Goal: Task Accomplishment & Management: Complete application form

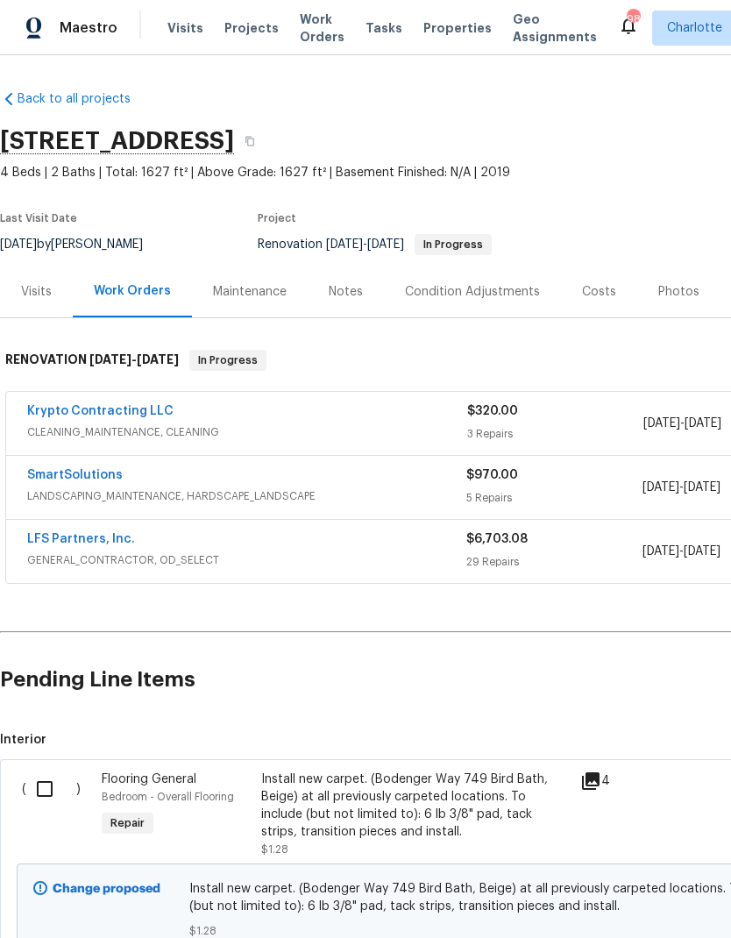
scroll to position [2, 2]
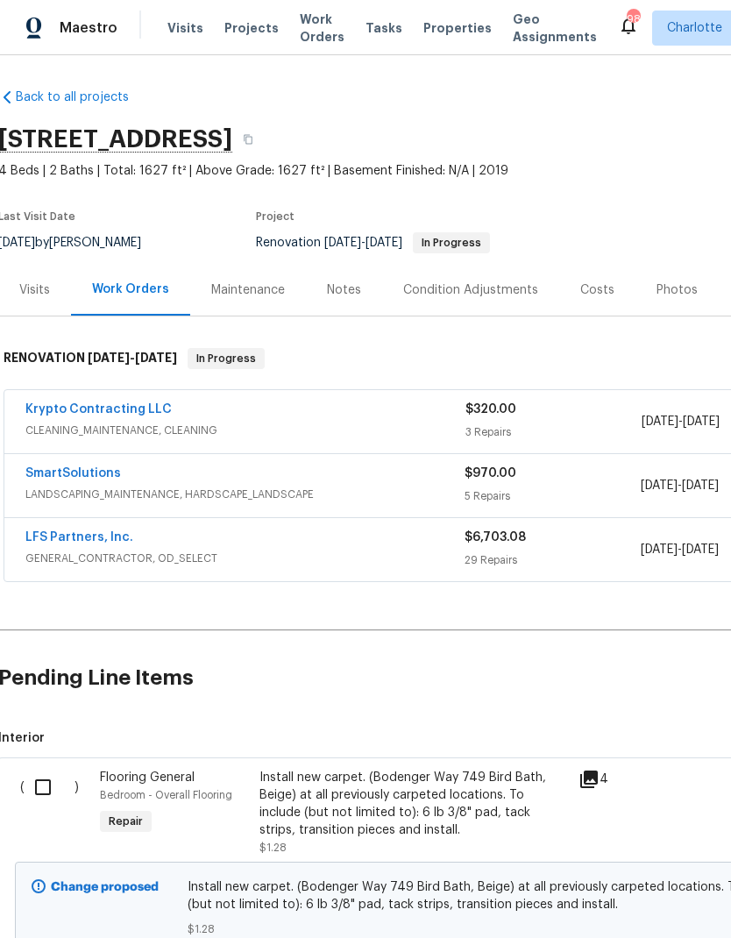
click at [37, 784] on input "checkbox" at bounding box center [50, 787] width 50 height 37
checkbox input "true"
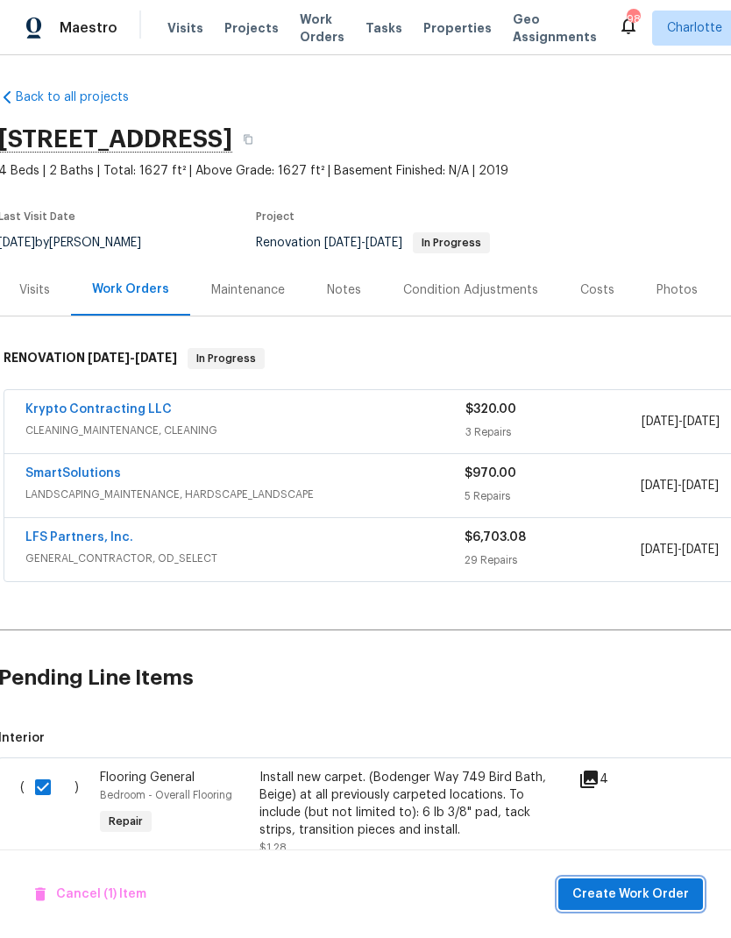
click at [636, 890] on span "Create Work Order" at bounding box center [631, 895] width 117 height 22
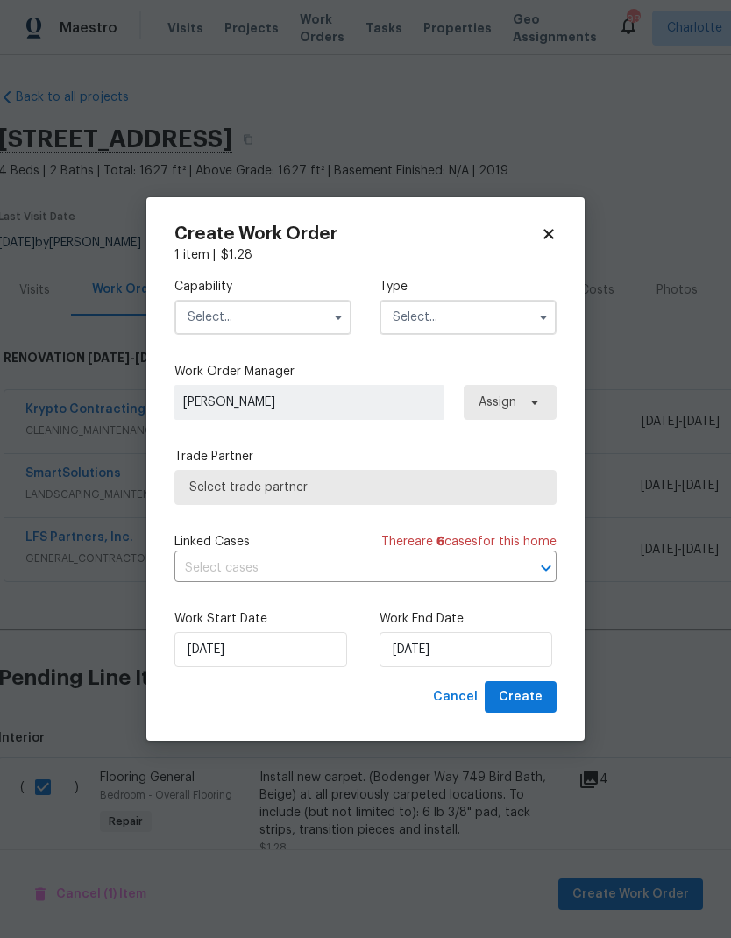
click at [271, 312] on input "text" at bounding box center [263, 317] width 177 height 35
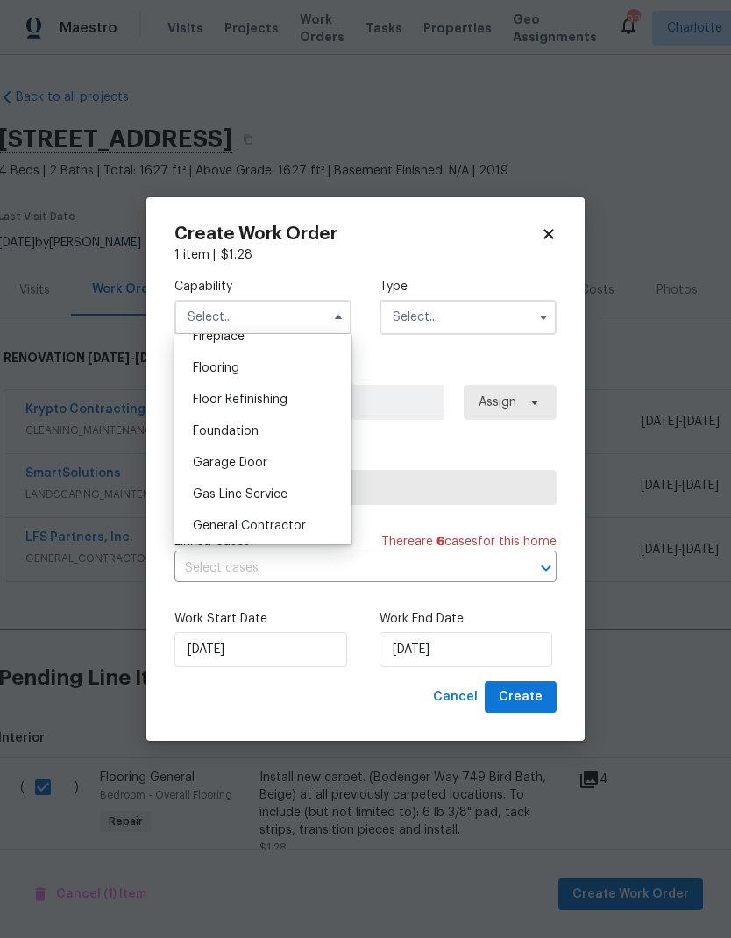
scroll to position [638, 0]
click at [278, 392] on div "Flooring" at bounding box center [263, 397] width 168 height 32
type input "Flooring"
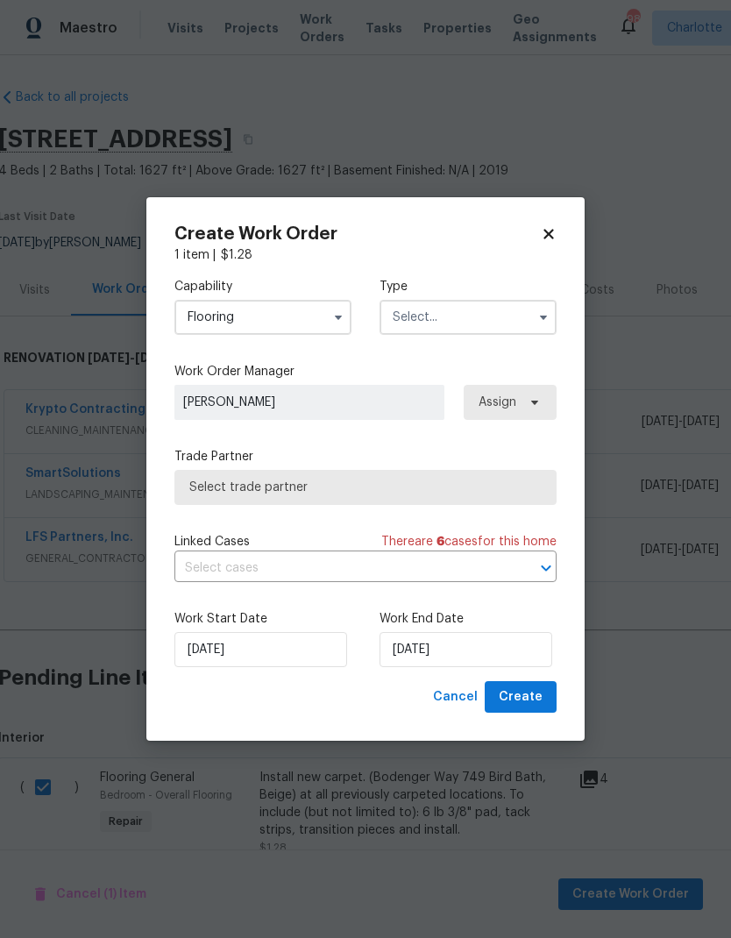
click at [506, 327] on input "text" at bounding box center [468, 317] width 177 height 35
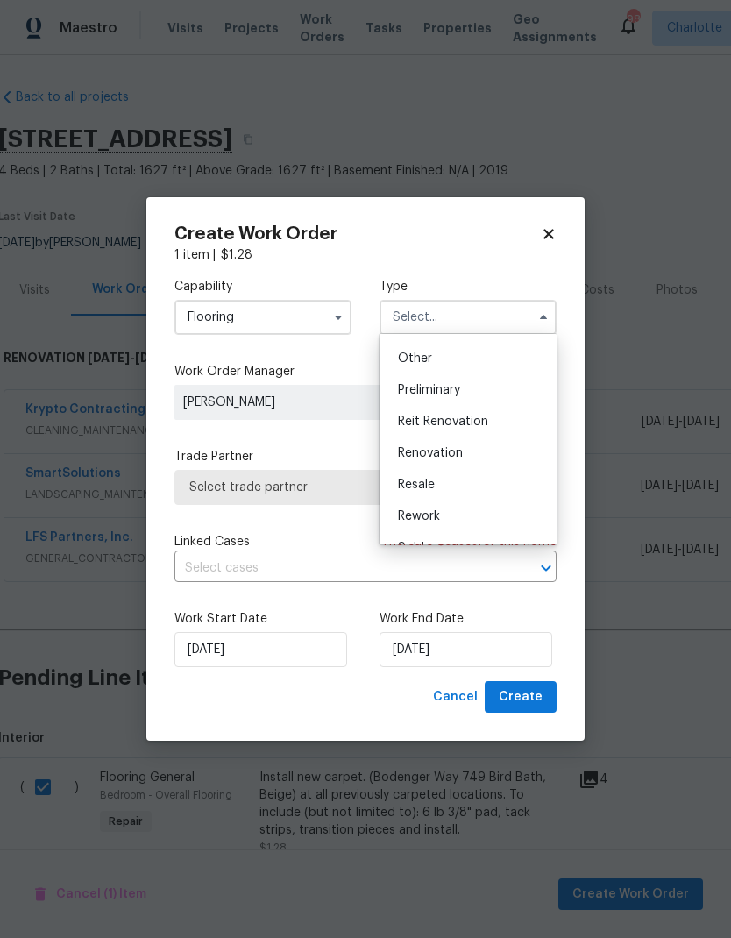
scroll to position [376, 0]
click at [484, 423] on div "Renovation" at bounding box center [468, 420] width 168 height 32
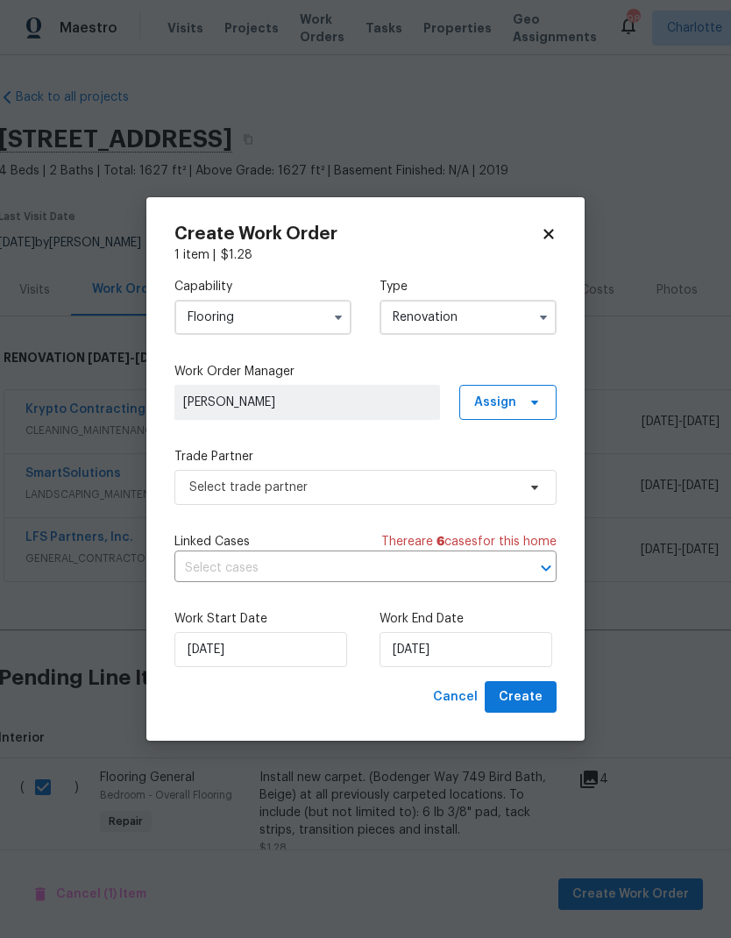
type input "Renovation"
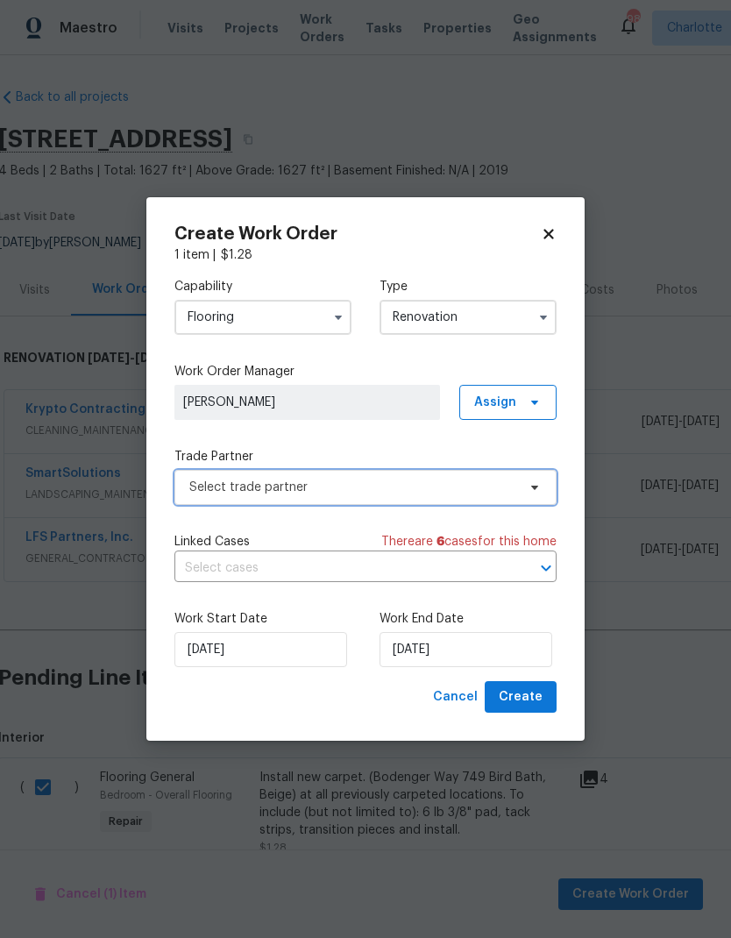
click at [486, 486] on span "Select trade partner" at bounding box center [352, 488] width 327 height 18
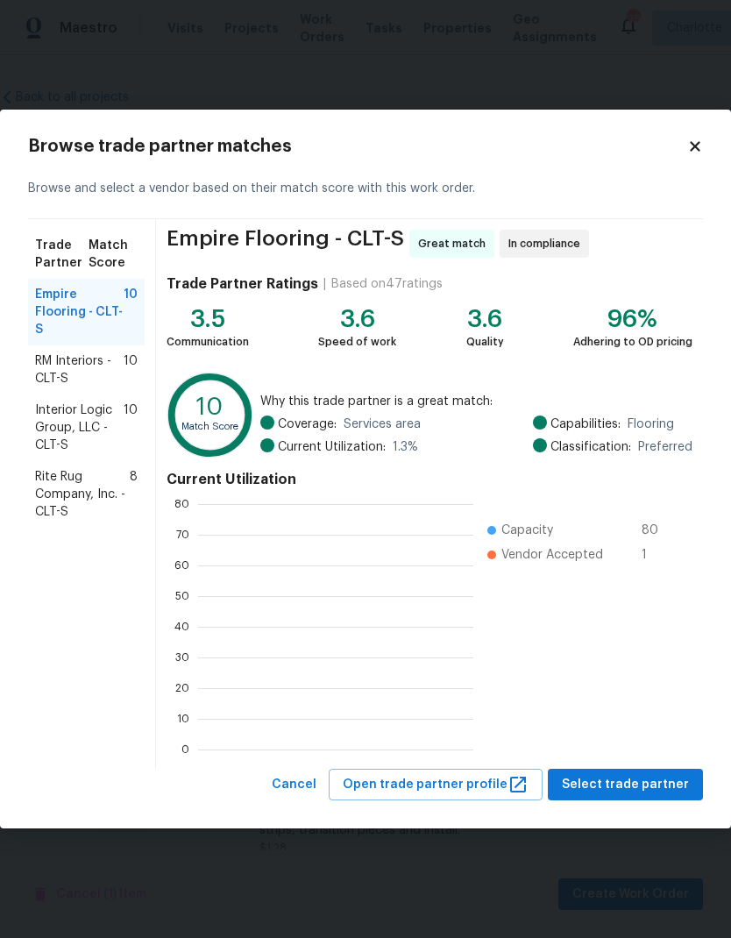
scroll to position [246, 275]
click at [110, 489] on span "Rite Rug Company, Inc. - CLT-S" at bounding box center [82, 494] width 95 height 53
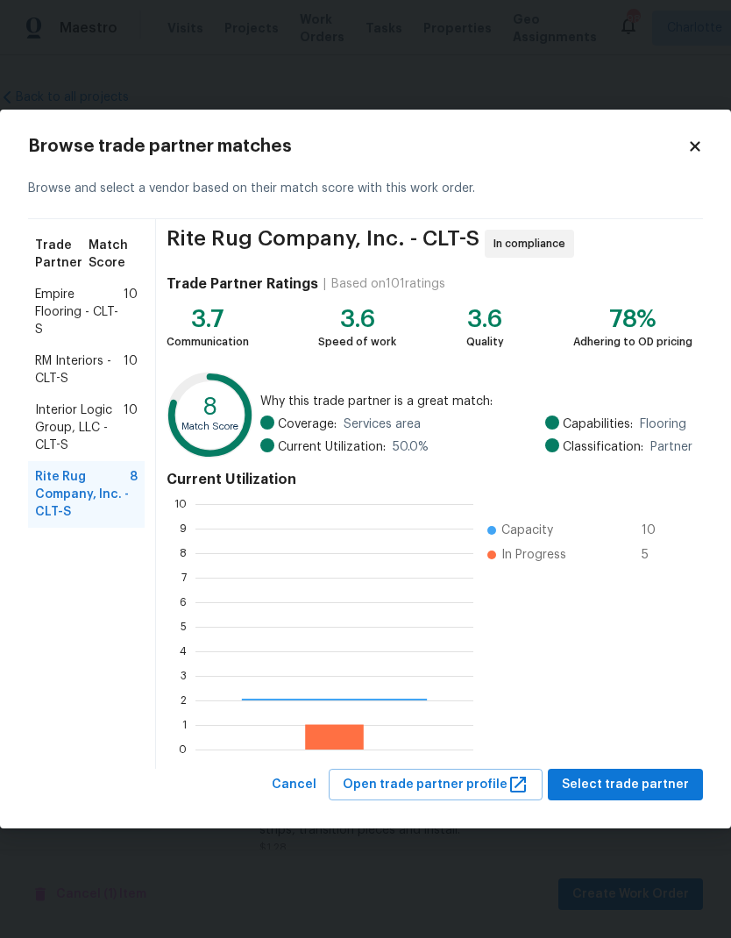
scroll to position [246, 278]
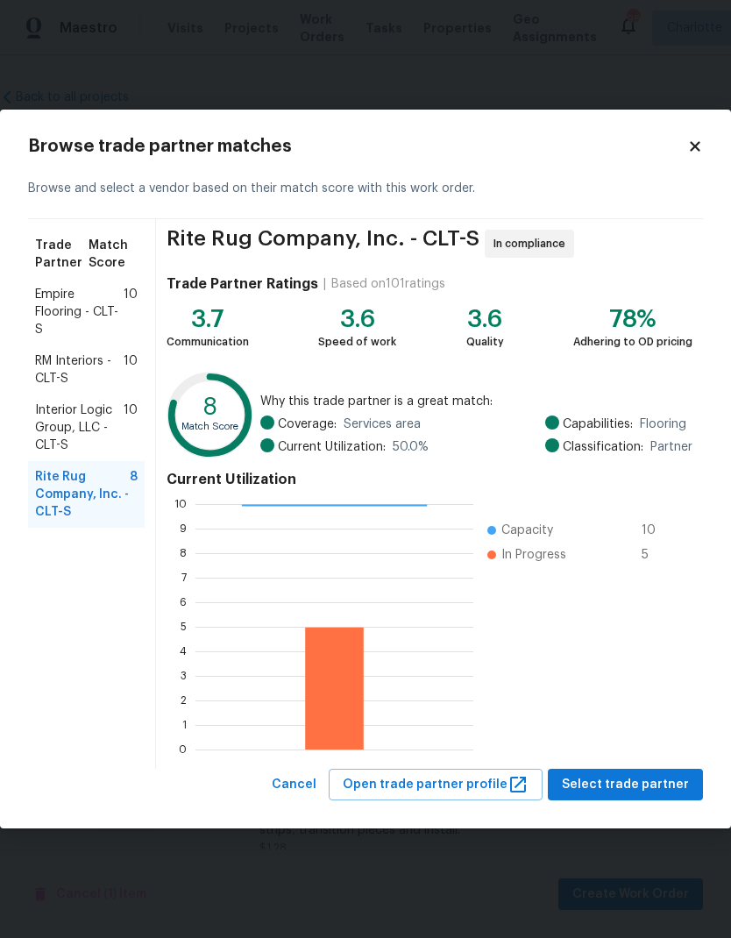
click at [646, 782] on span "Select trade partner" at bounding box center [625, 785] width 127 height 22
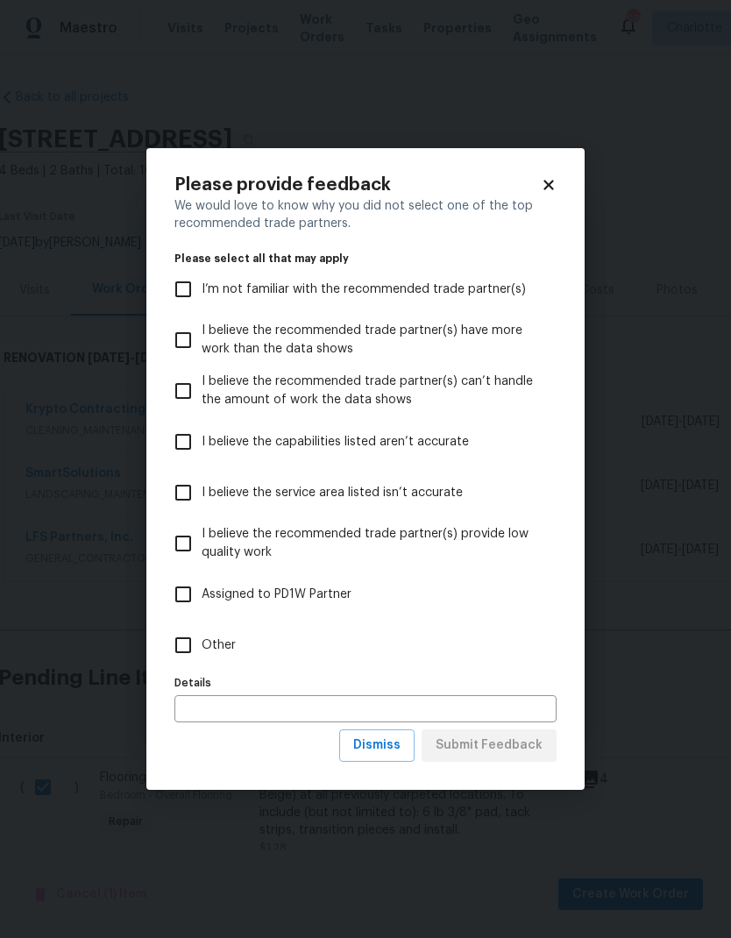
click at [185, 656] on input "Other" at bounding box center [183, 645] width 37 height 37
checkbox input "true"
click at [525, 749] on span "Submit Feedback" at bounding box center [489, 746] width 107 height 22
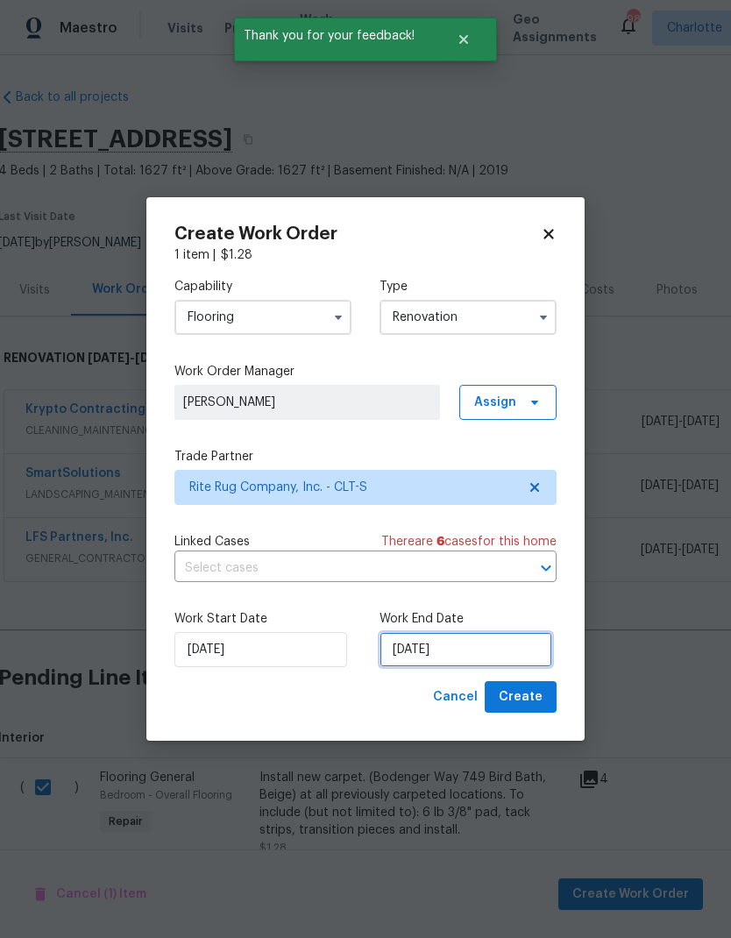
click at [504, 650] on input "[DATE]" at bounding box center [466, 649] width 173 height 35
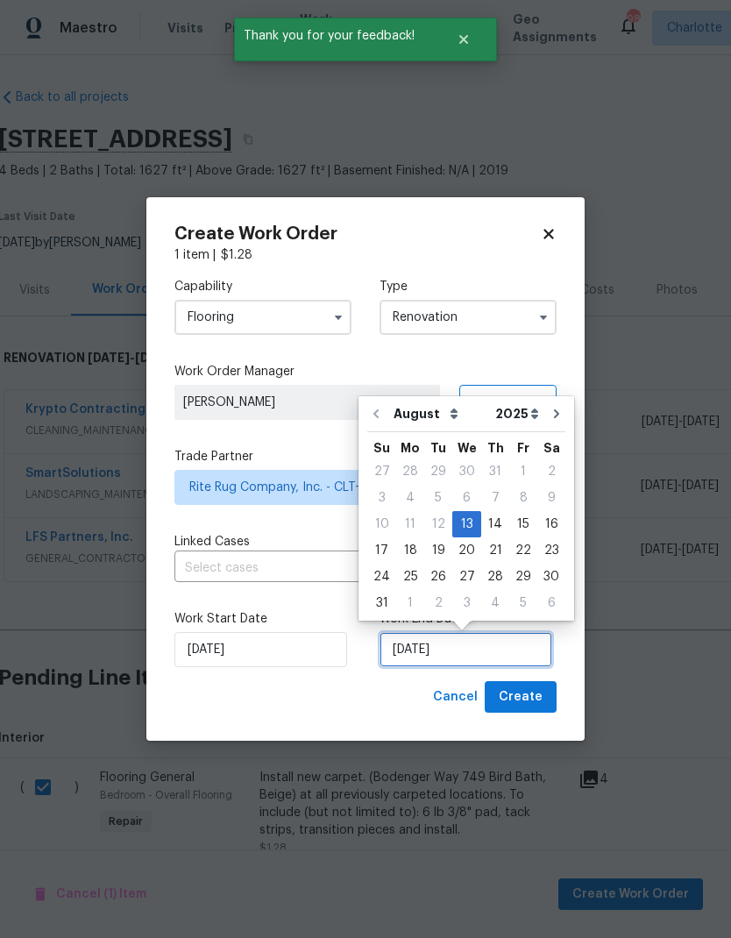
scroll to position [13, 0]
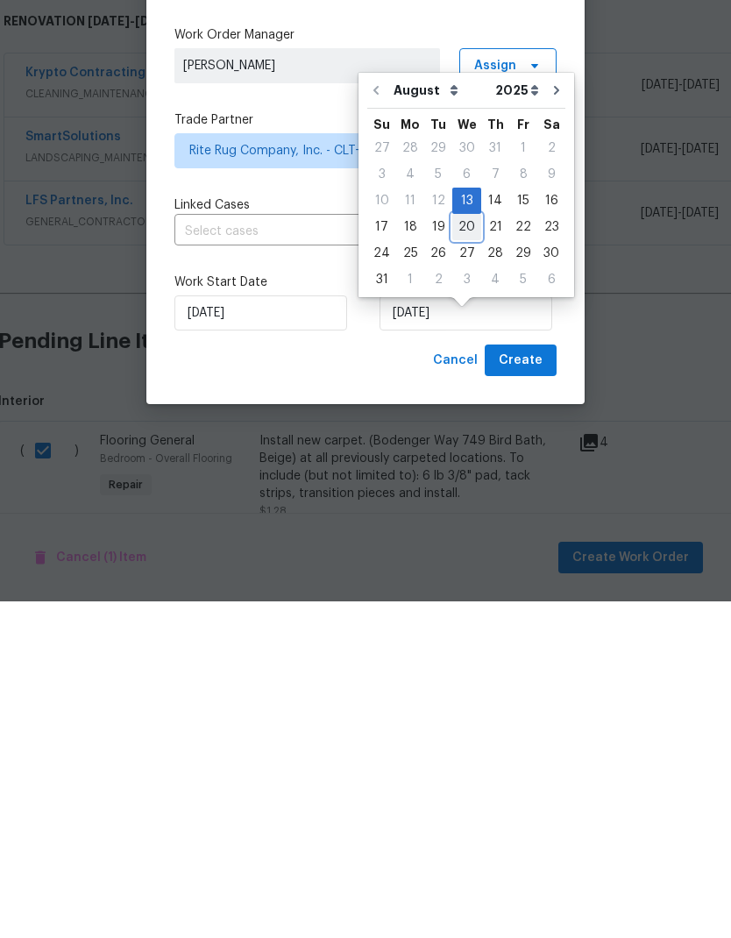
click at [466, 552] on div "20" at bounding box center [466, 564] width 29 height 25
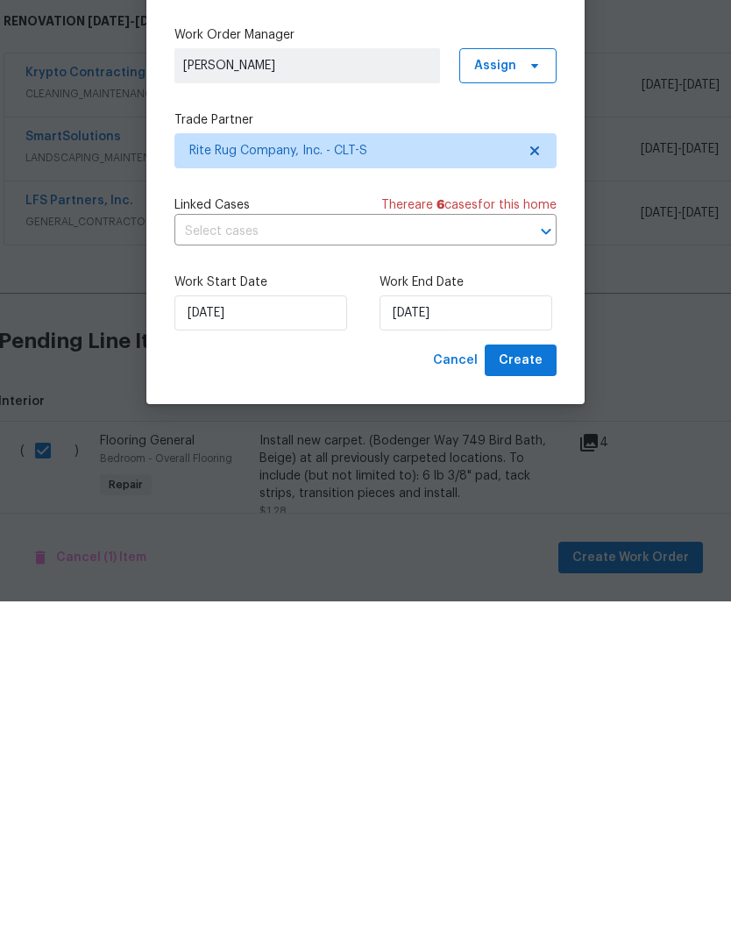
type input "[DATE]"
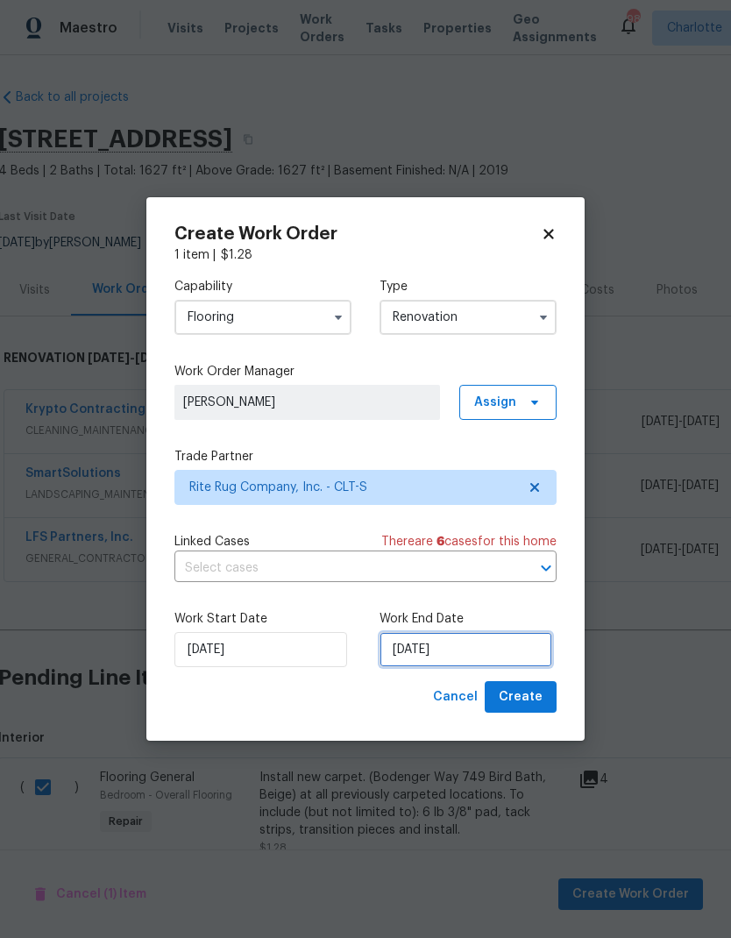
click at [483, 650] on input "[DATE]" at bounding box center [466, 649] width 173 height 35
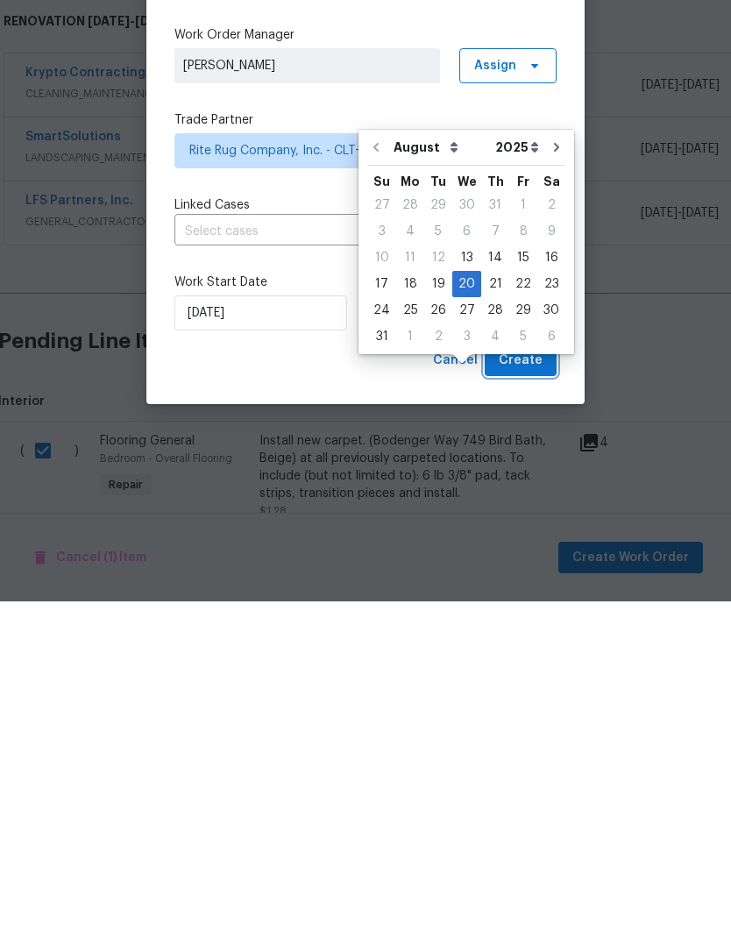
click at [535, 687] on span "Create" at bounding box center [521, 698] width 44 height 22
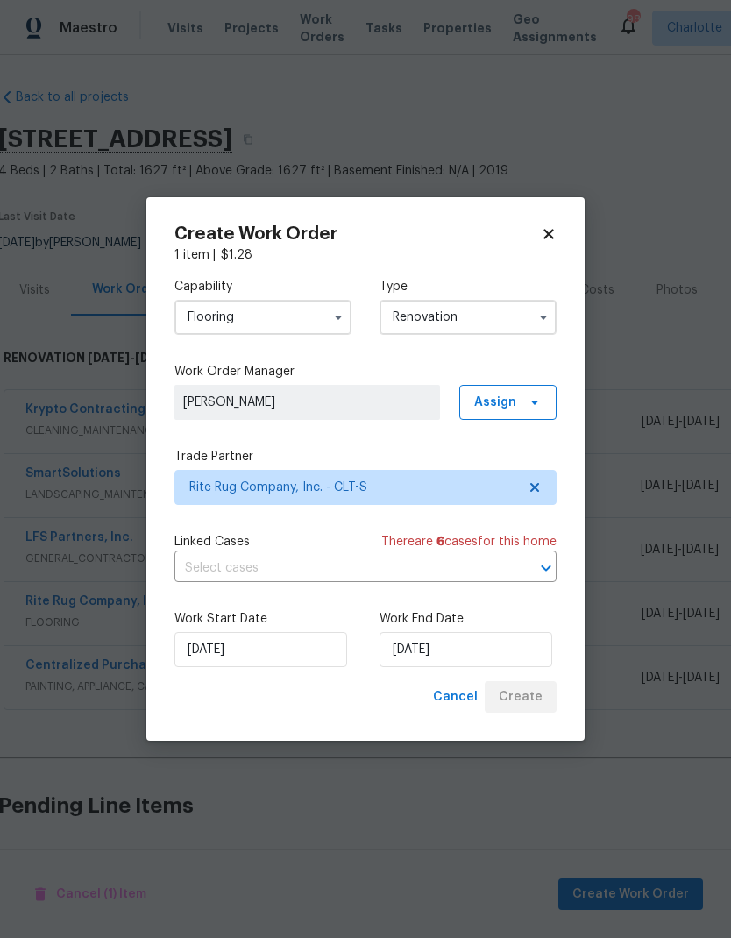
scroll to position [0, 2]
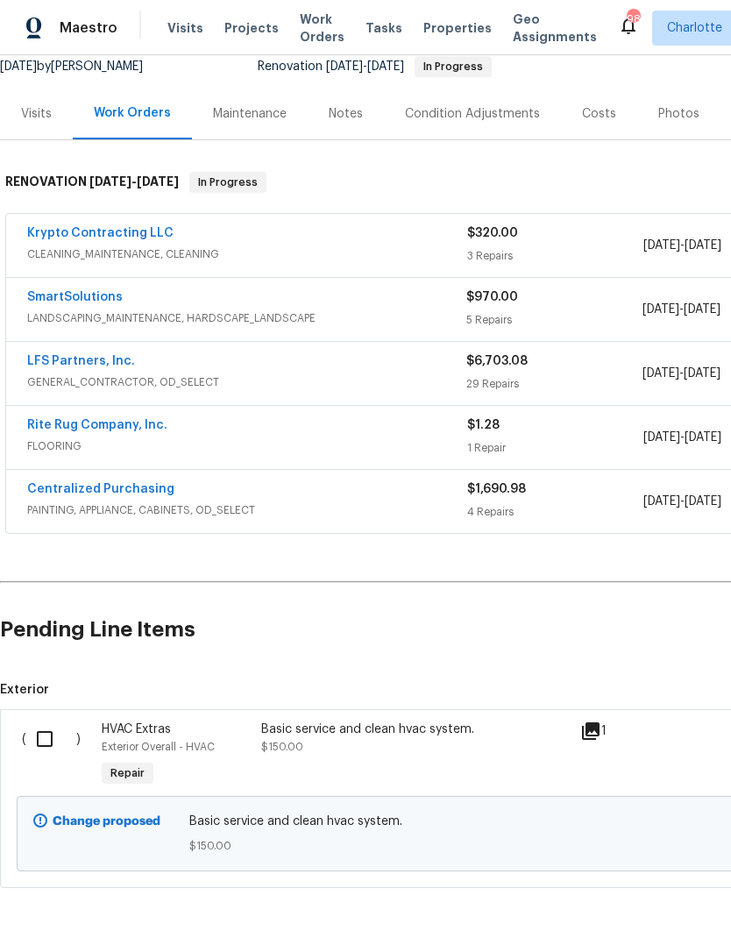
scroll to position [177, 0]
click at [50, 738] on input "checkbox" at bounding box center [51, 740] width 50 height 37
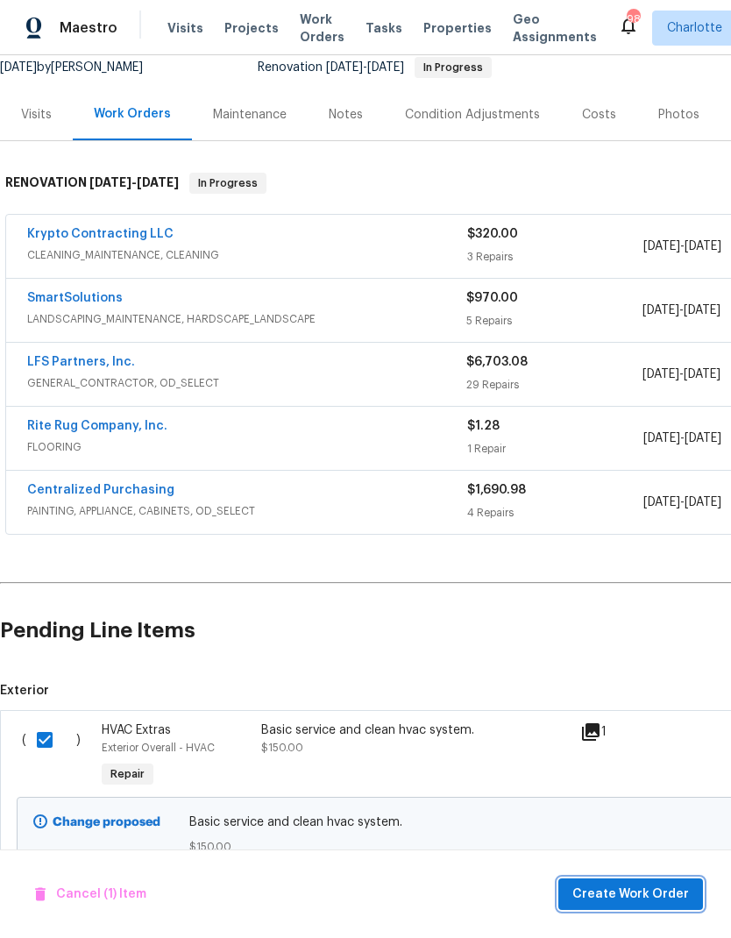
click at [628, 888] on span "Create Work Order" at bounding box center [631, 895] width 117 height 22
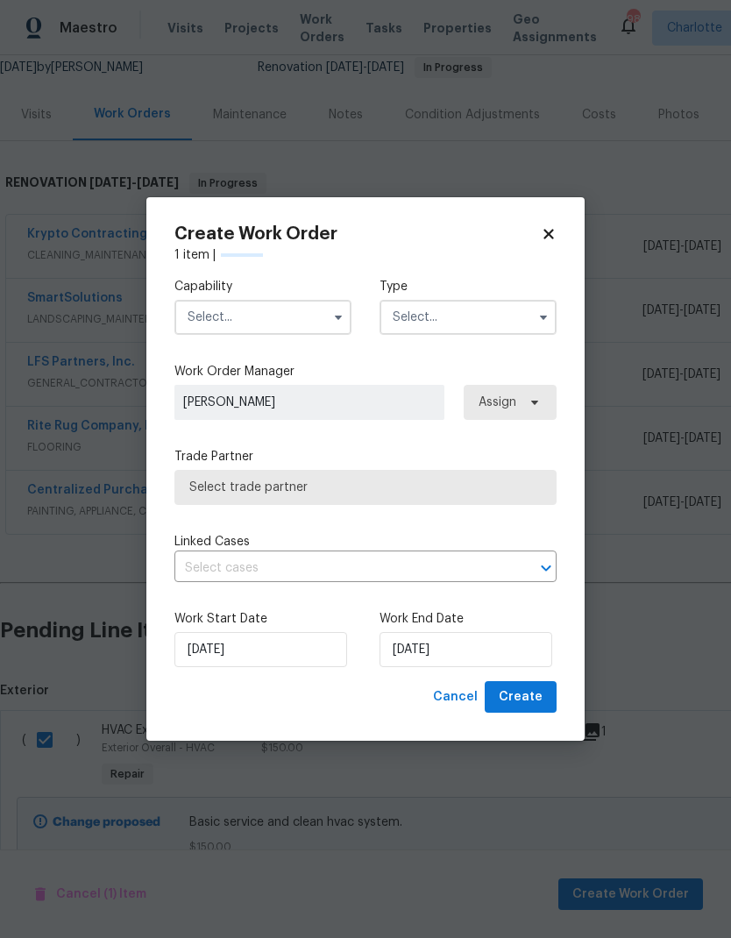
checkbox input "false"
click at [270, 319] on input "text" at bounding box center [263, 317] width 177 height 35
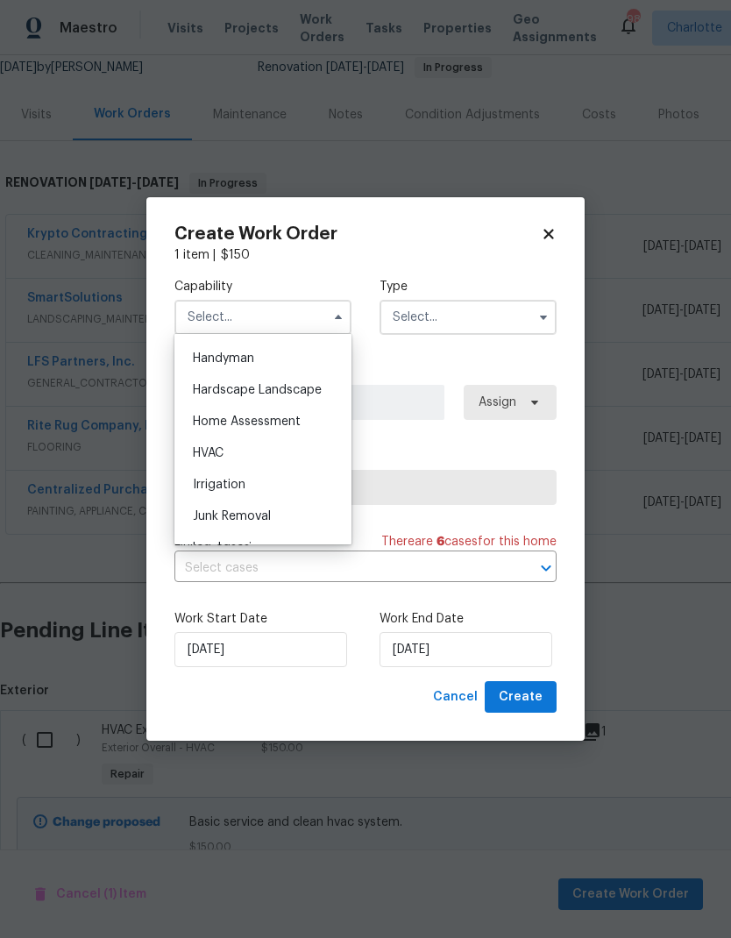
scroll to position [961, 0]
click at [270, 454] on div "HVAC" at bounding box center [263, 453] width 168 height 32
type input "HVAC"
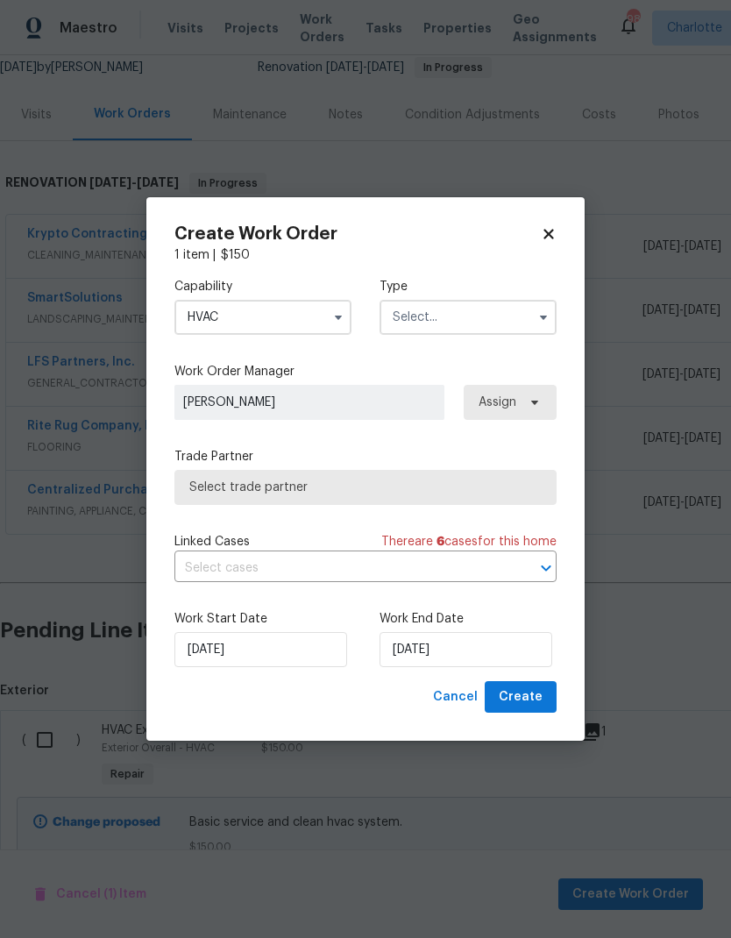
click at [495, 319] on input "text" at bounding box center [468, 317] width 177 height 35
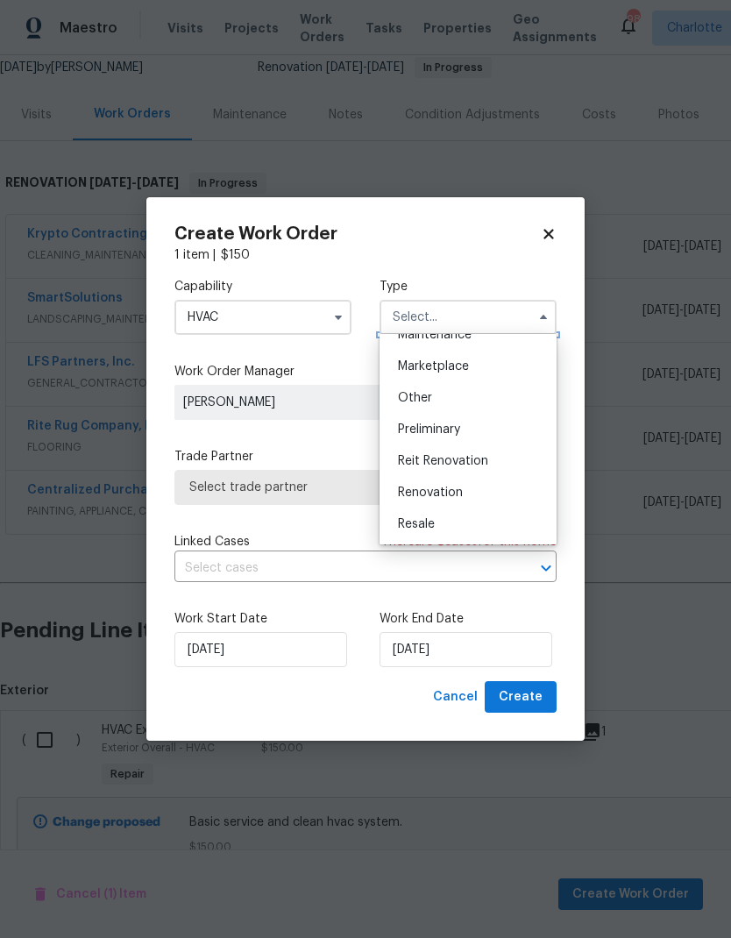
scroll to position [304, 0]
click at [463, 496] on div "Renovation" at bounding box center [468, 492] width 168 height 32
type input "Renovation"
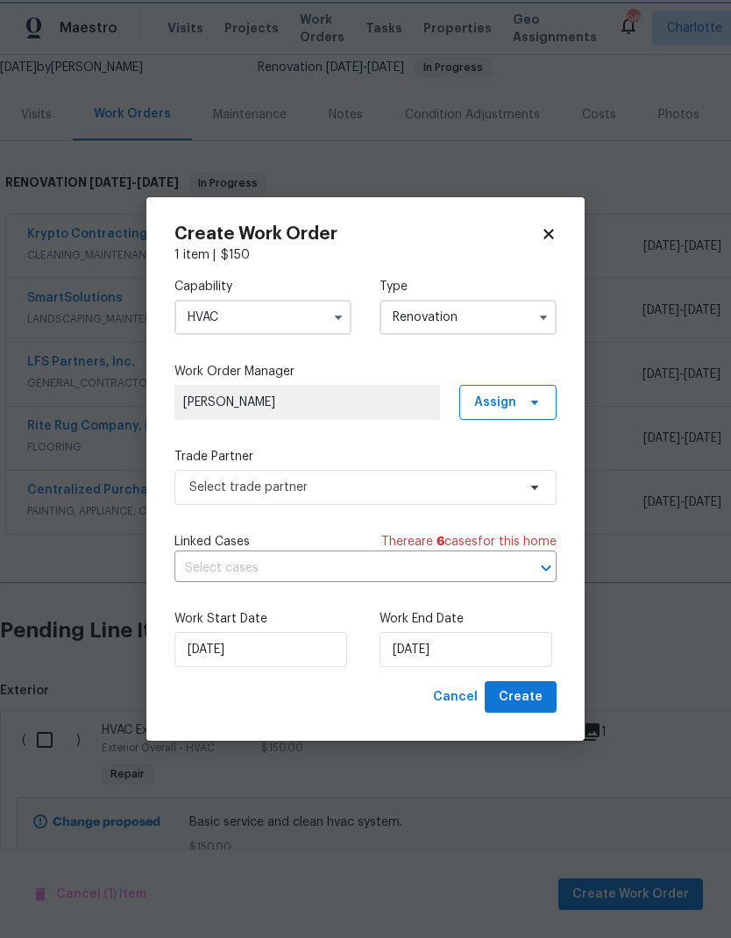
scroll to position [0, 0]
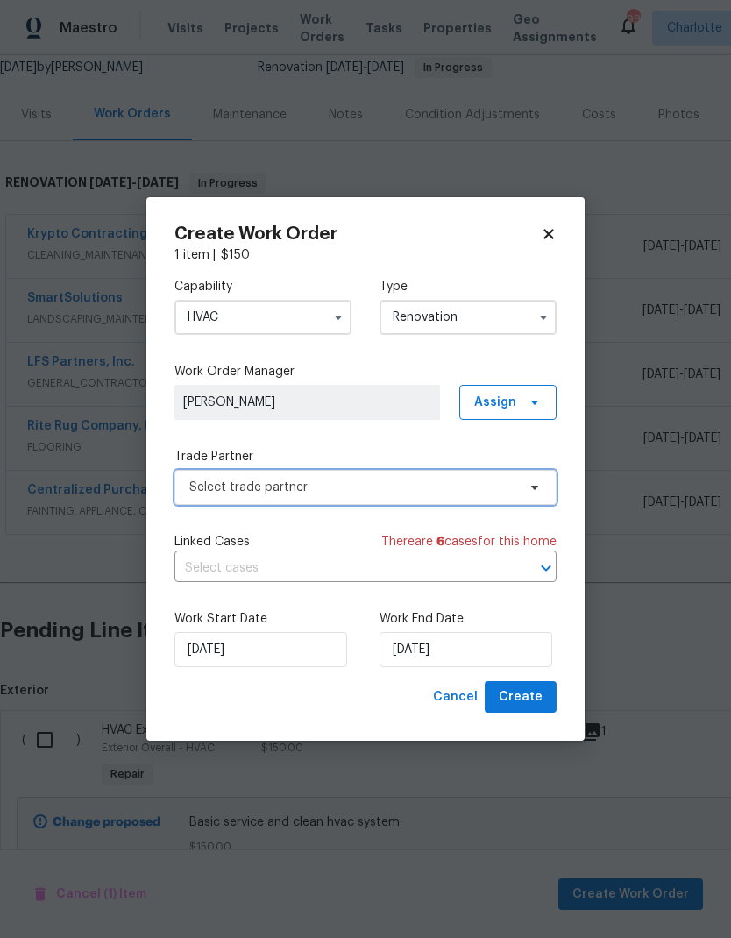
click at [526, 488] on span at bounding box center [532, 488] width 19 height 14
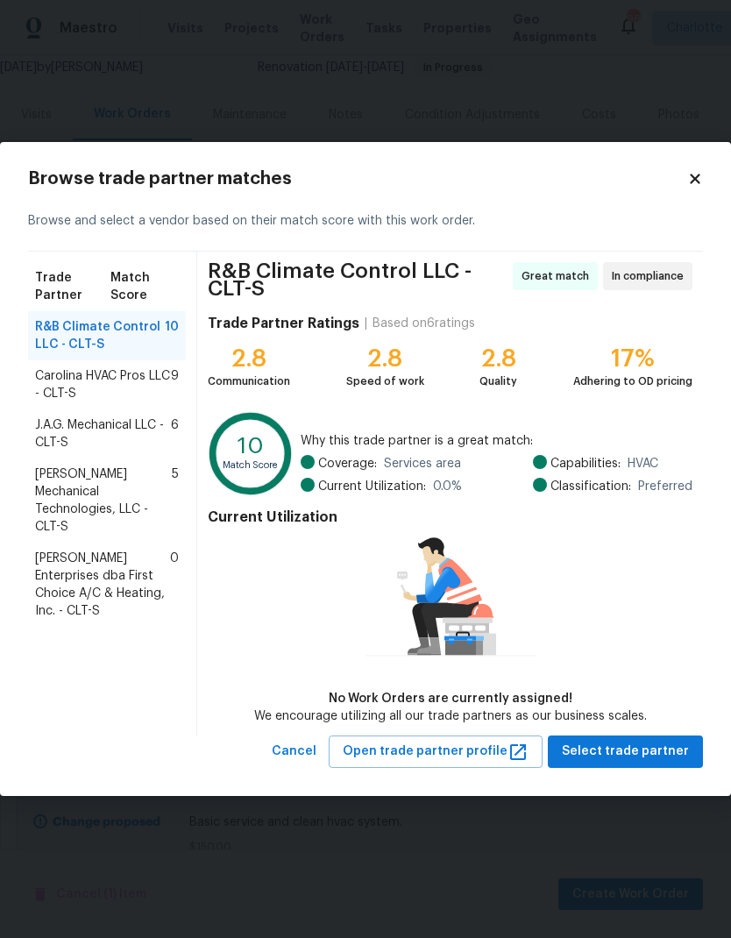
click at [129, 390] on span "Carolina HVAC Pros LLC - CLT-S" at bounding box center [103, 384] width 136 height 35
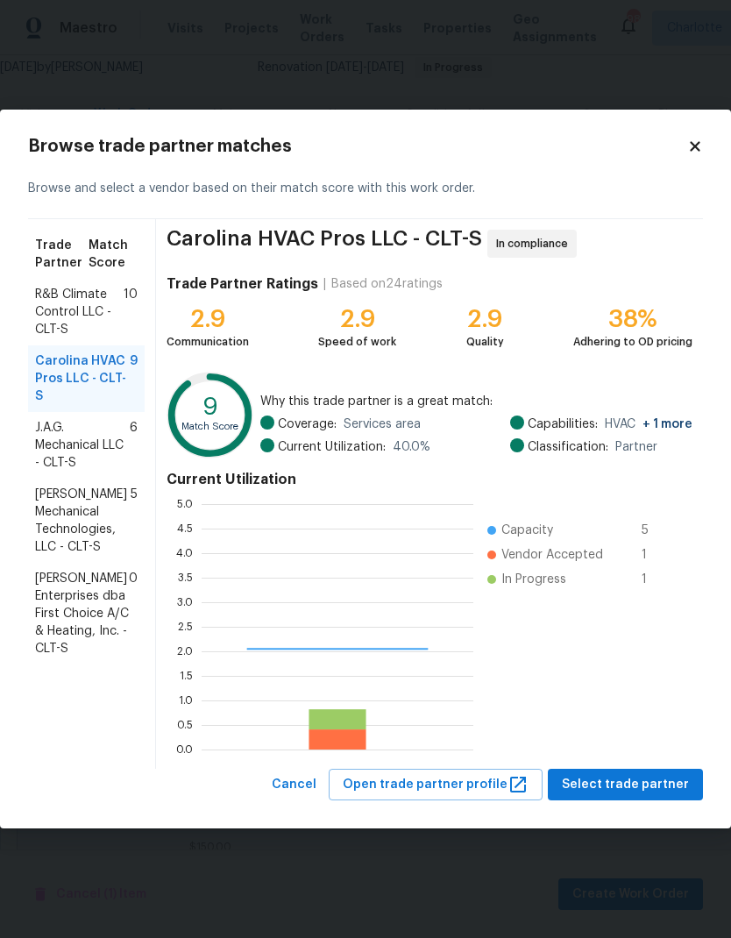
scroll to position [246, 272]
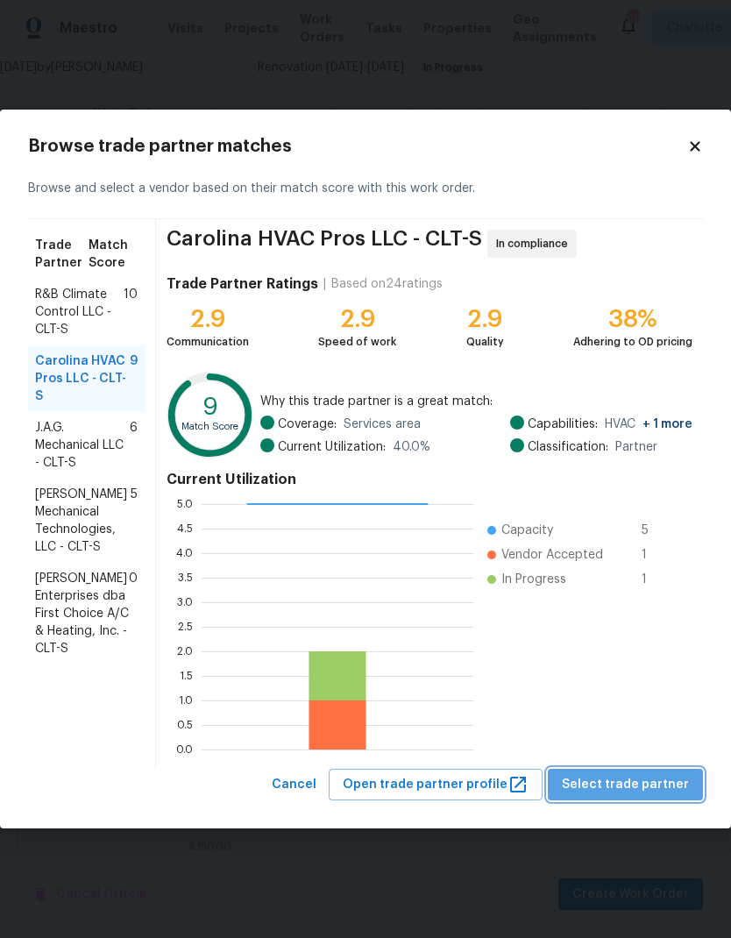
click at [664, 780] on span "Select trade partner" at bounding box center [625, 785] width 127 height 22
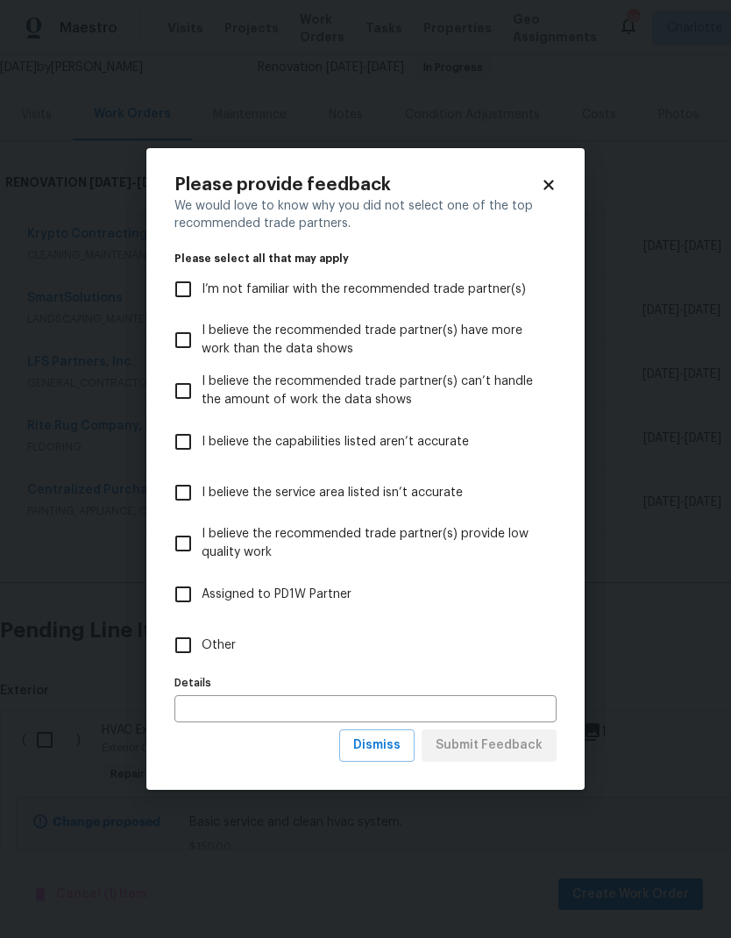
click at [193, 649] on input "Other" at bounding box center [183, 645] width 37 height 37
checkbox input "true"
click at [523, 756] on span "Submit Feedback" at bounding box center [489, 746] width 107 height 22
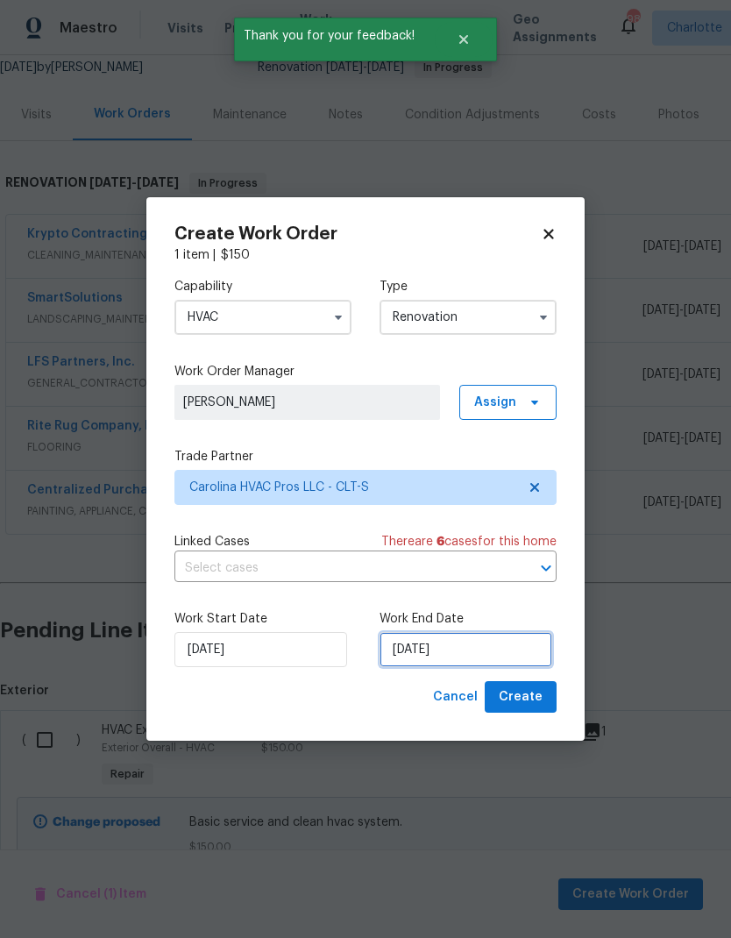
click at [460, 650] on input "[DATE]" at bounding box center [466, 649] width 173 height 35
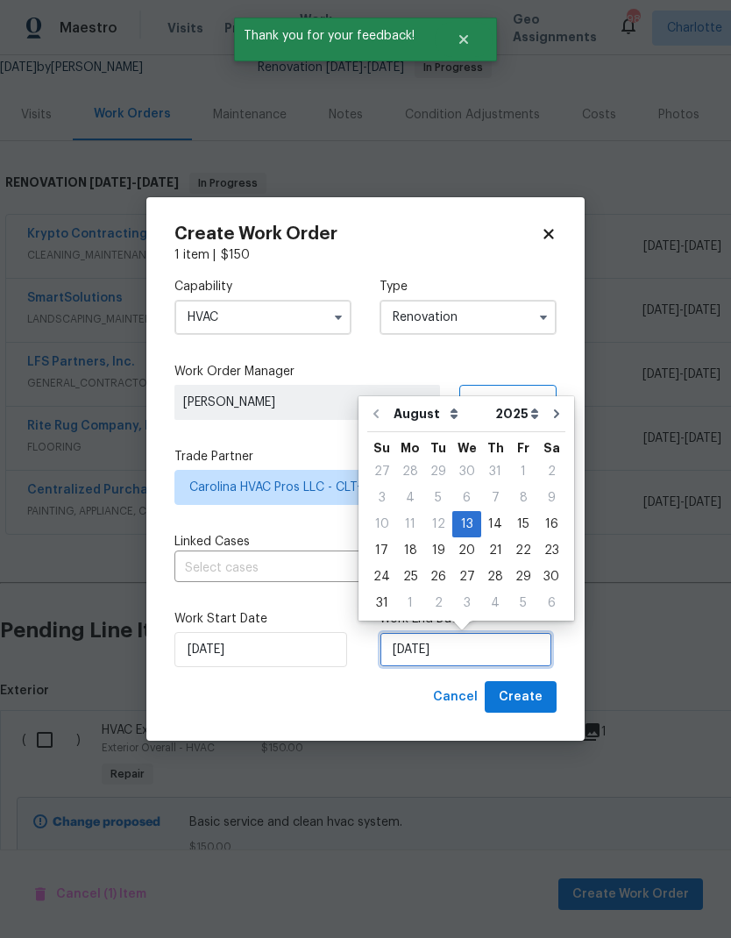
scroll to position [13, 0]
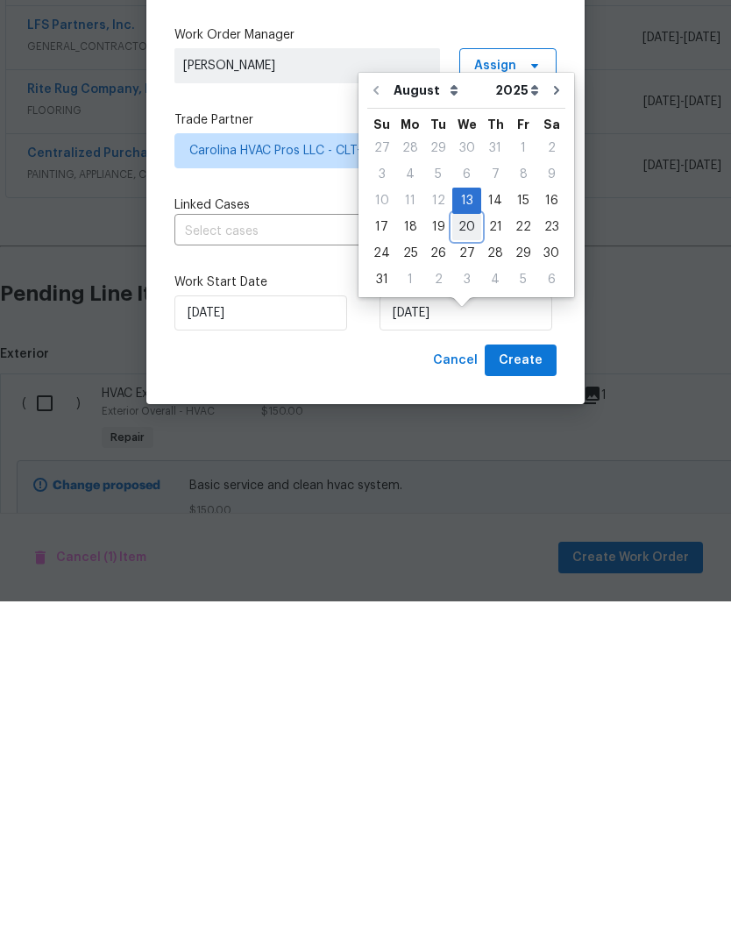
click at [462, 552] on div "20" at bounding box center [466, 564] width 29 height 25
type input "[DATE]"
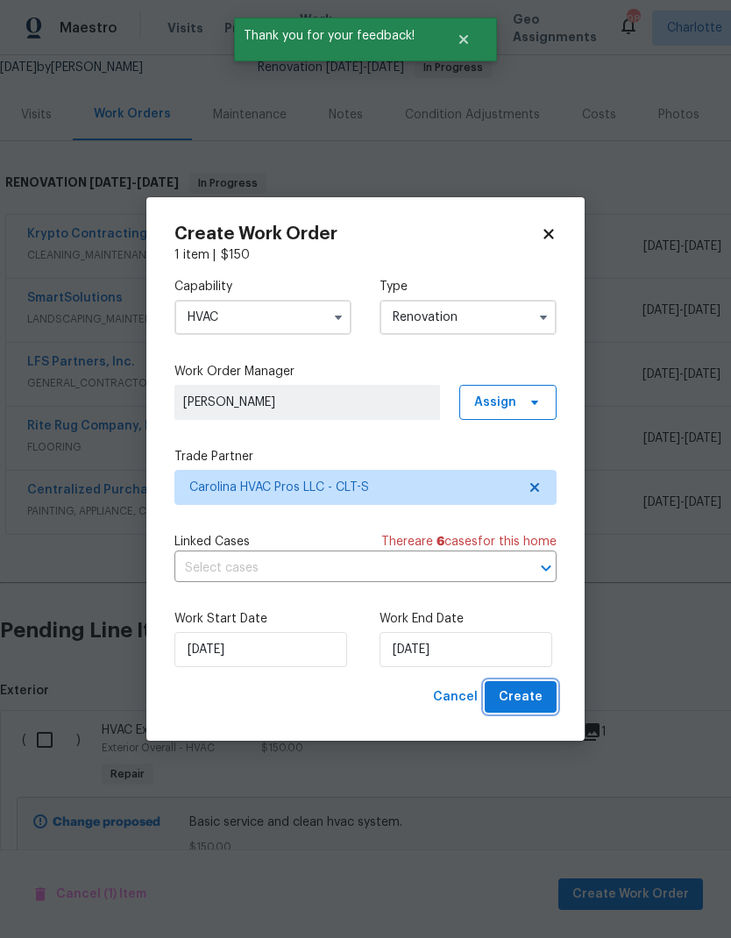
click at [525, 695] on span "Create" at bounding box center [521, 698] width 44 height 22
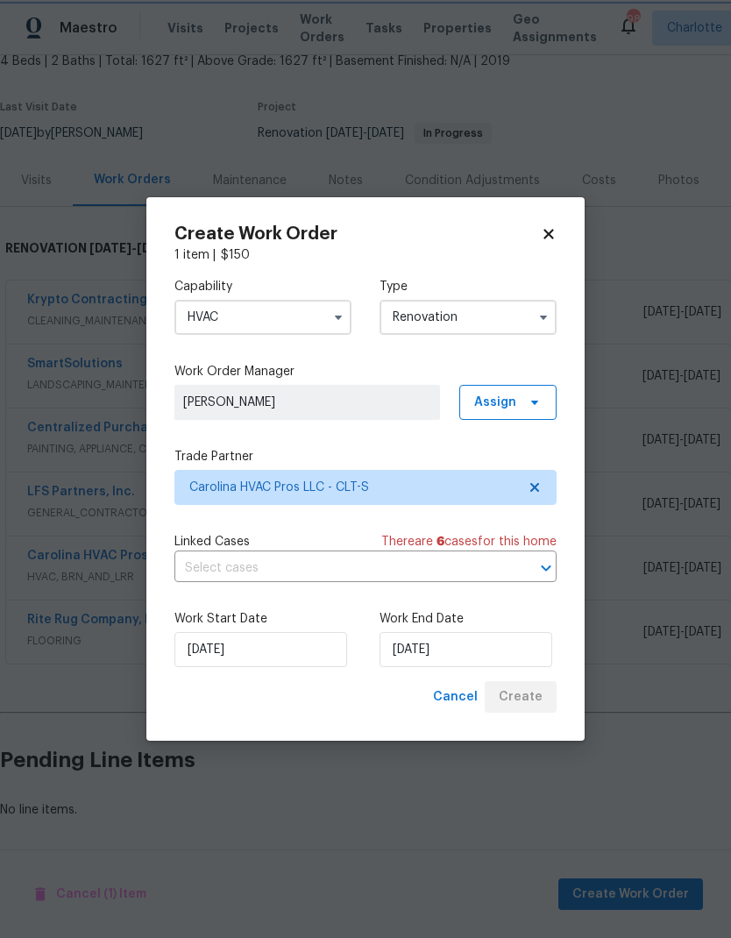
scroll to position [40, 0]
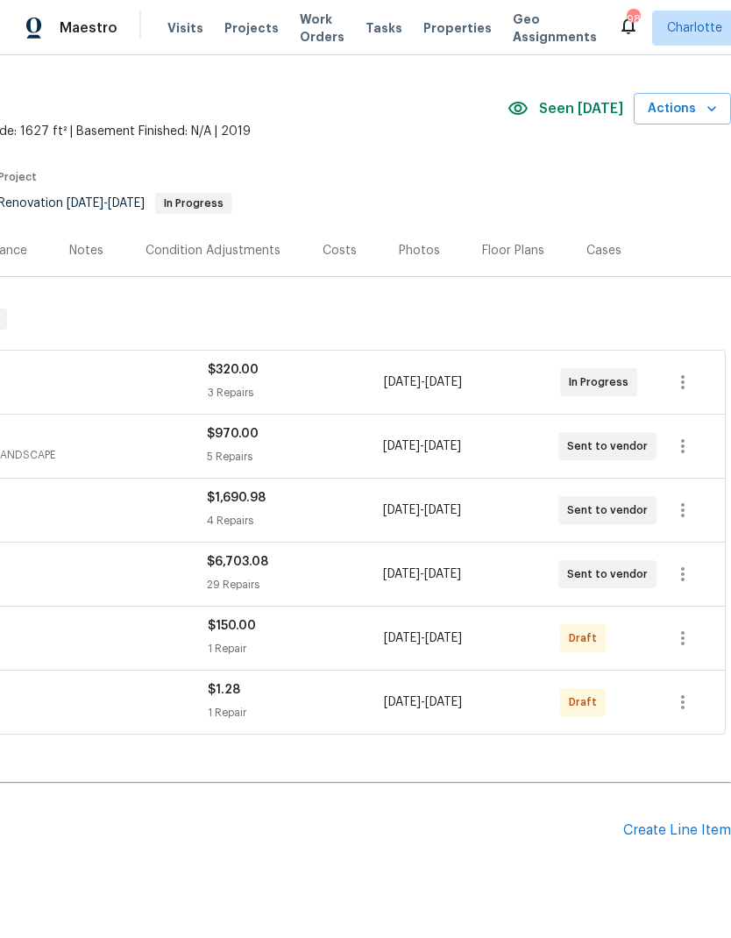
scroll to position [40, 260]
click at [685, 640] on icon "button" at bounding box center [683, 639] width 21 height 21
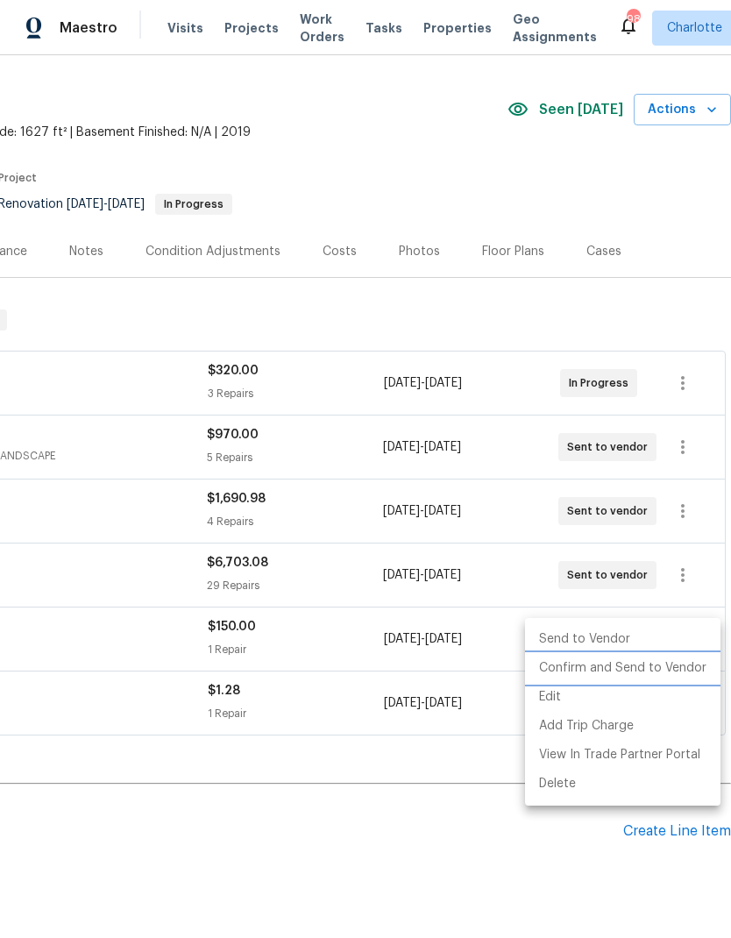
click at [642, 671] on li "Confirm and Send to Vendor" at bounding box center [623, 668] width 196 height 29
click at [446, 873] on div at bounding box center [365, 469] width 731 height 938
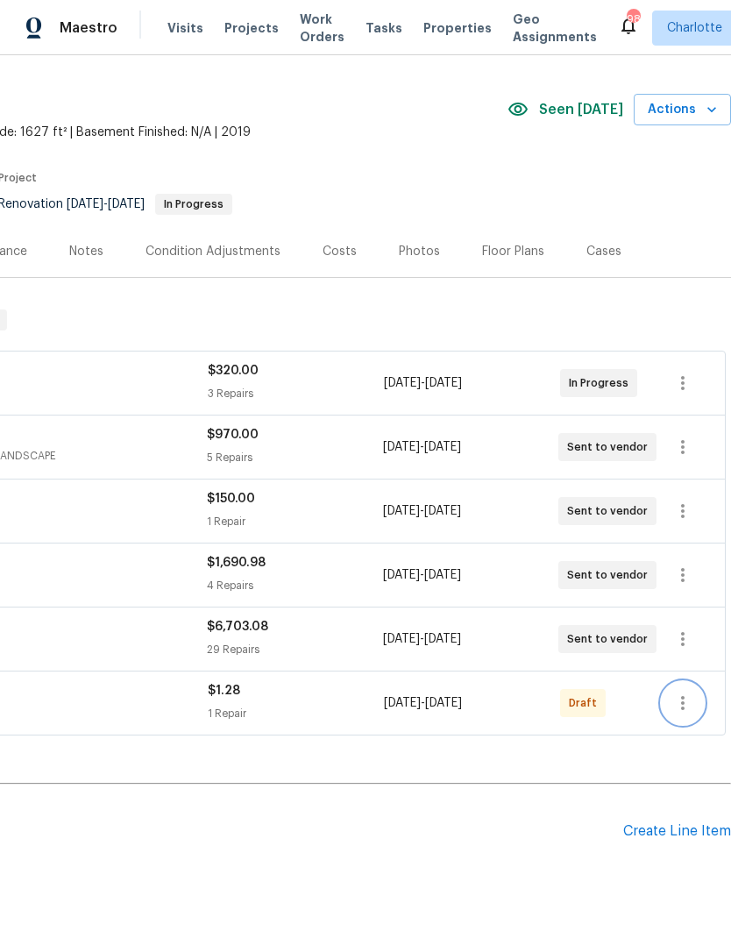
click at [687, 700] on icon "button" at bounding box center [683, 703] width 21 height 21
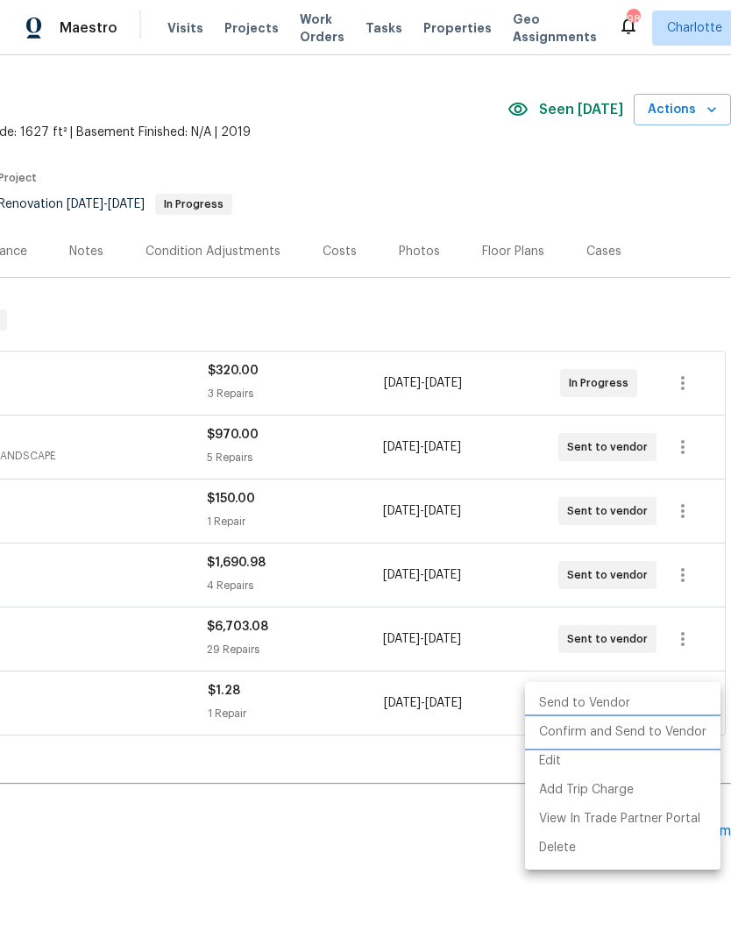
click at [641, 740] on li "Confirm and Send to Vendor" at bounding box center [623, 732] width 196 height 29
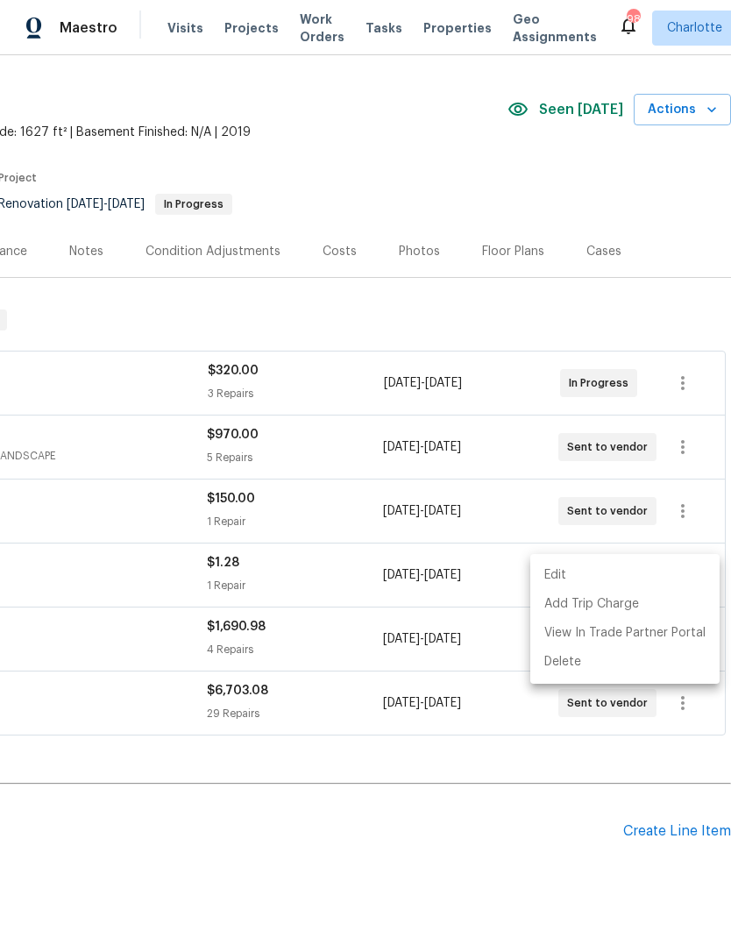
click at [403, 874] on div at bounding box center [365, 469] width 731 height 938
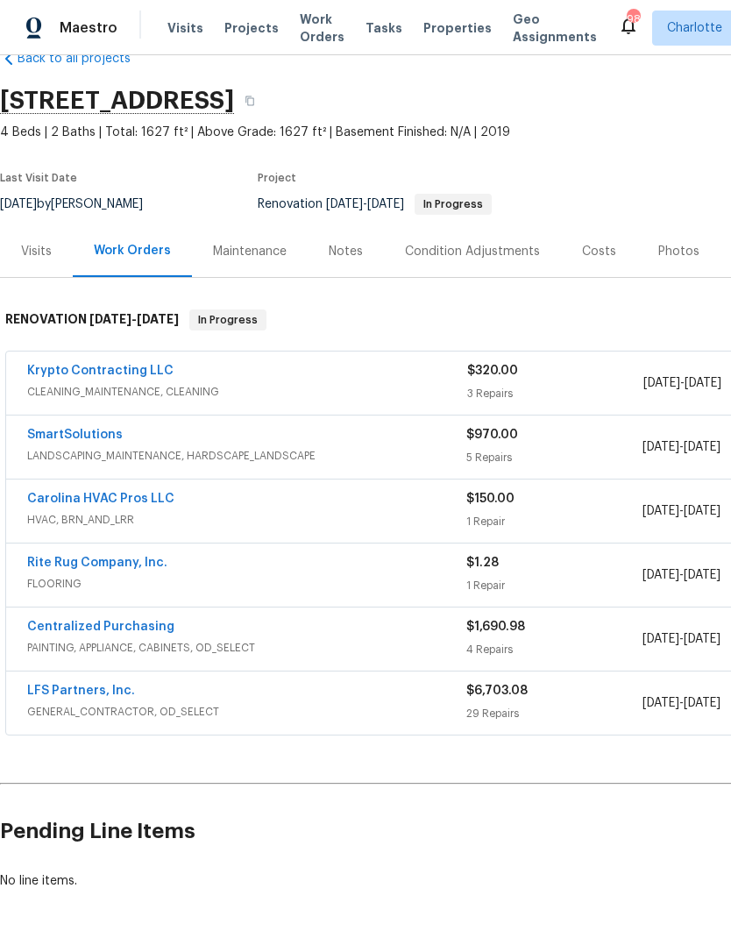
scroll to position [40, 0]
click at [119, 373] on link "Krypto Contracting LLC" at bounding box center [100, 371] width 146 height 12
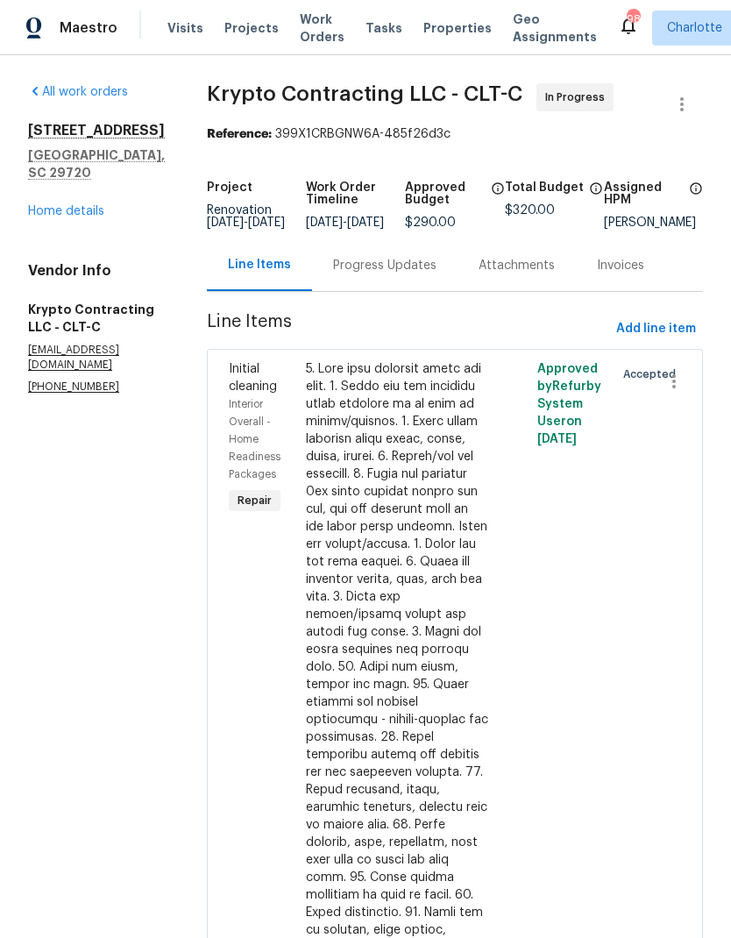
click at [385, 274] on div "Progress Updates" at bounding box center [384, 266] width 103 height 18
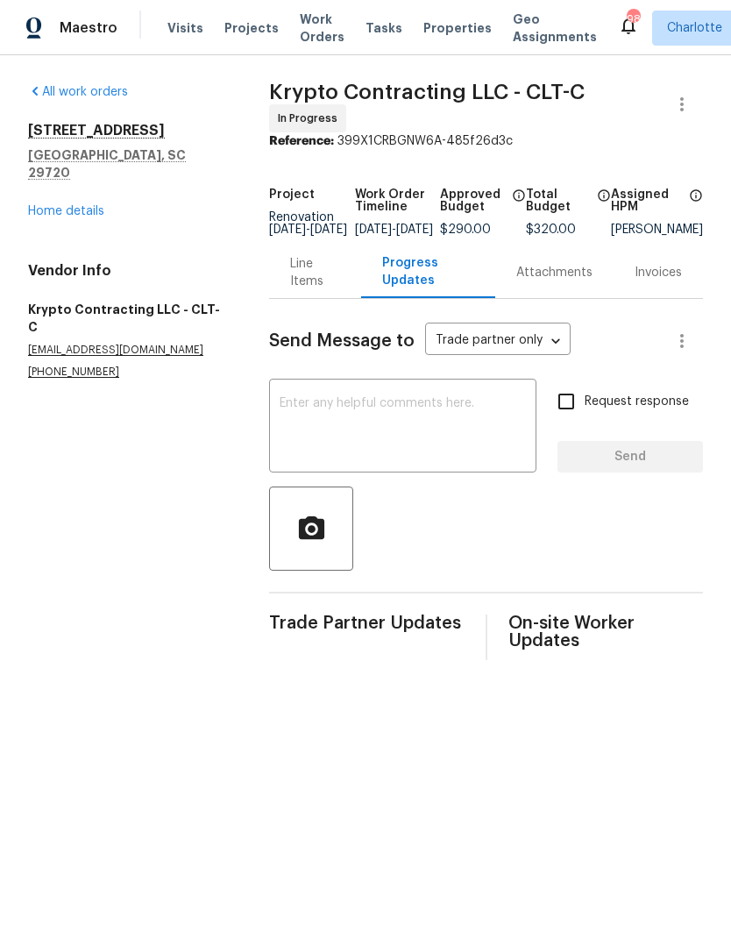
click at [420, 459] on textarea at bounding box center [403, 427] width 246 height 61
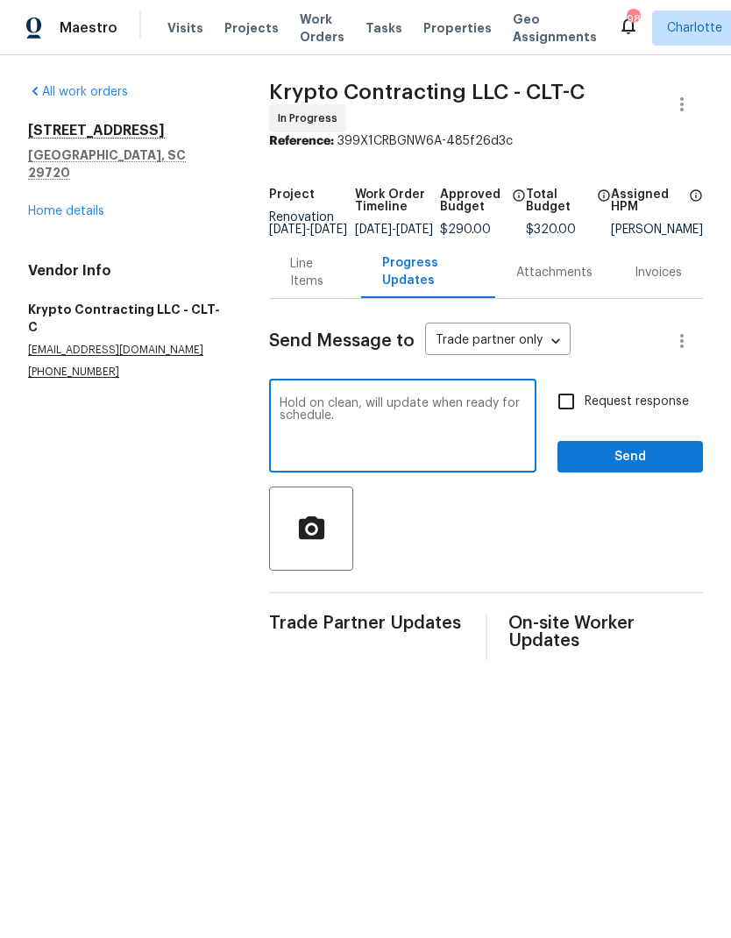
type textarea "Hold on clean, will update when ready for schedule."
click at [573, 417] on input "Request response" at bounding box center [566, 401] width 37 height 37
checkbox input "true"
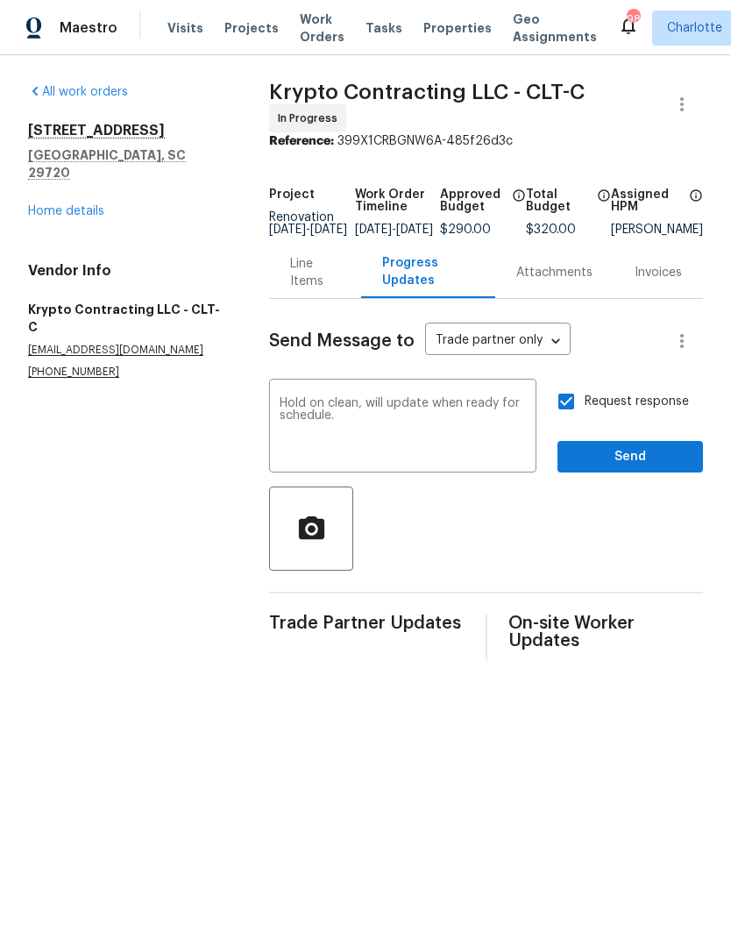
click at [280, 420] on textarea "Hold on clean, will update when ready for schedule." at bounding box center [403, 427] width 246 height 61
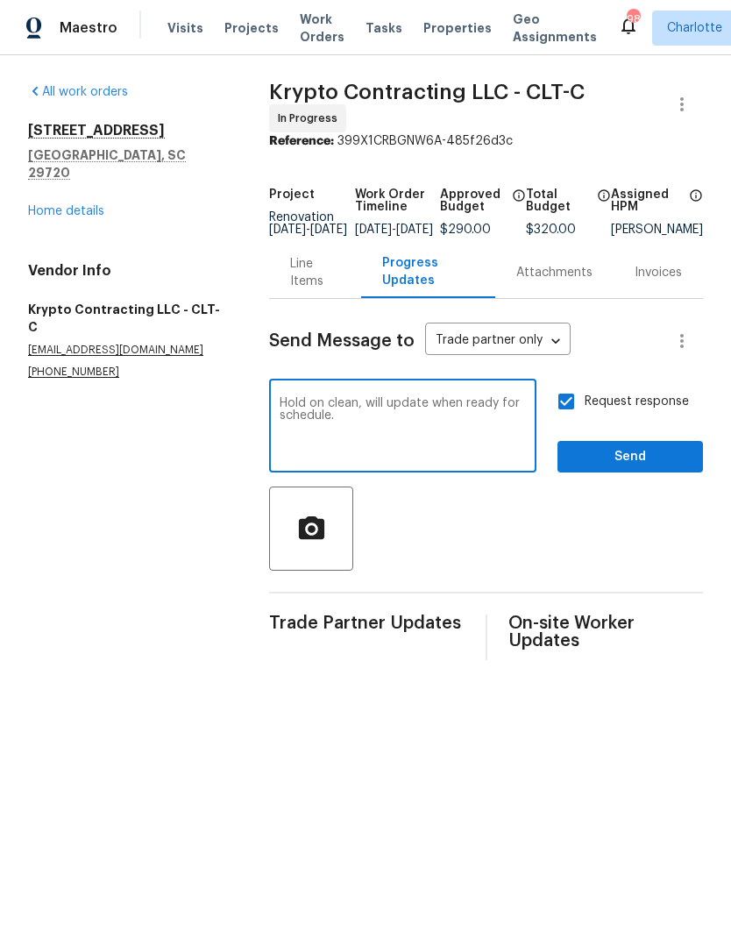
click at [280, 420] on textarea "Hold on clean, will update when ready for schedule." at bounding box center [403, 427] width 246 height 61
click at [289, 406] on div "Hold on clean, will update when ready for schedule. x ​" at bounding box center [402, 427] width 267 height 89
click at [289, 418] on textarea "Hold on clean, will update when ready for schedule." at bounding box center [403, 427] width 246 height 61
click at [289, 417] on textarea "Hold on clean, will update when ready for schedule." at bounding box center [403, 427] width 246 height 61
click at [647, 463] on span "Send" at bounding box center [631, 457] width 118 height 22
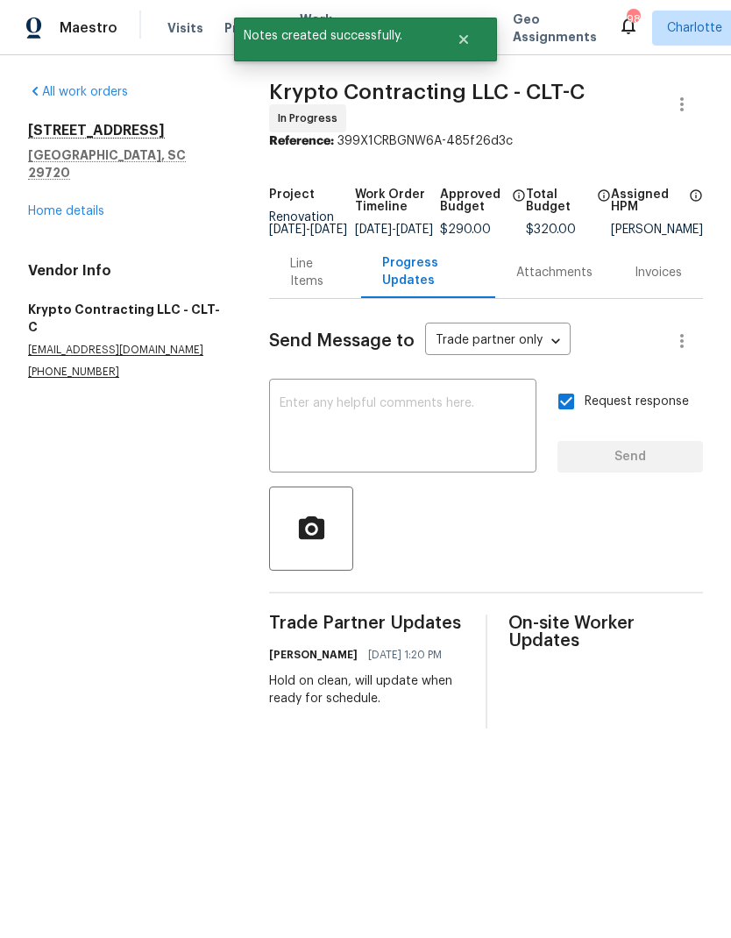
click at [299, 283] on div "Line Items" at bounding box center [314, 272] width 49 height 35
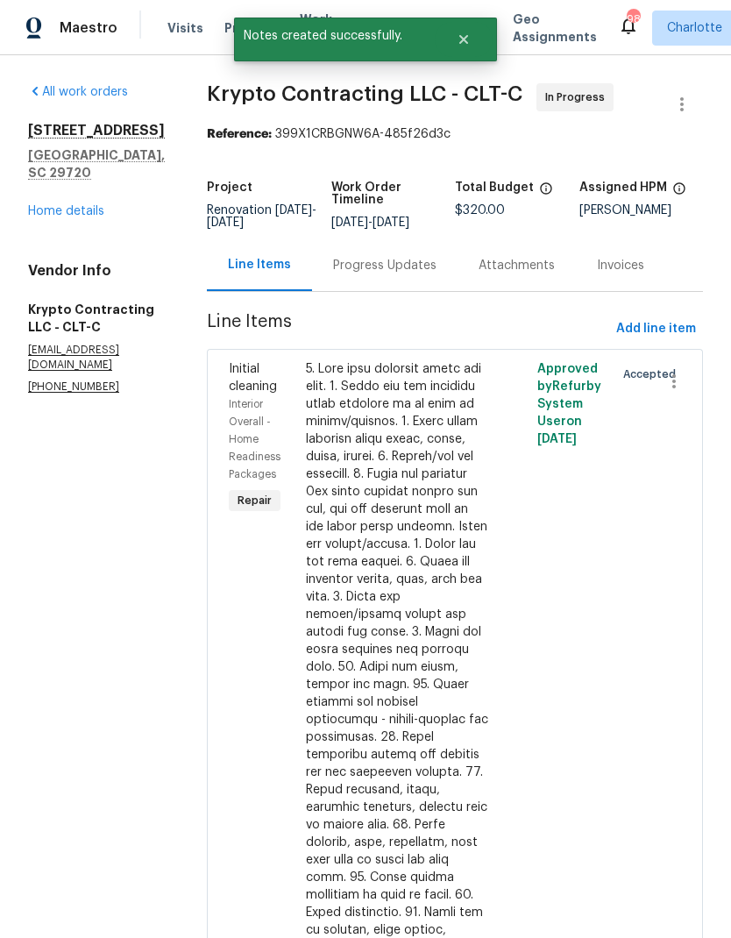
click at [79, 205] on link "Home details" at bounding box center [66, 211] width 76 height 12
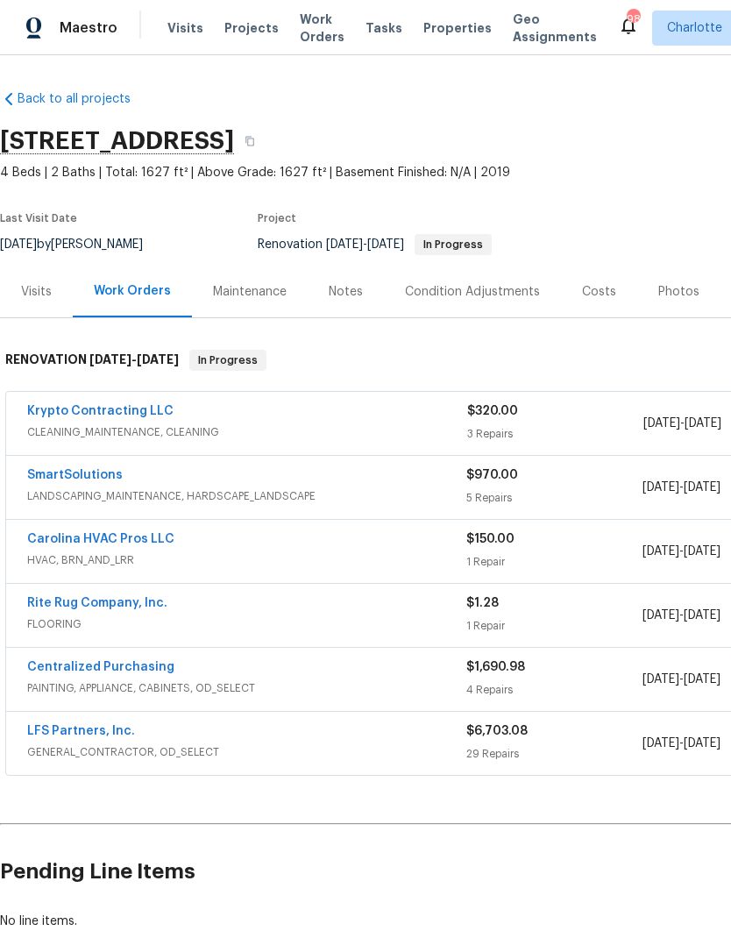
click at [123, 606] on link "Rite Rug Company, Inc." at bounding box center [97, 603] width 140 height 12
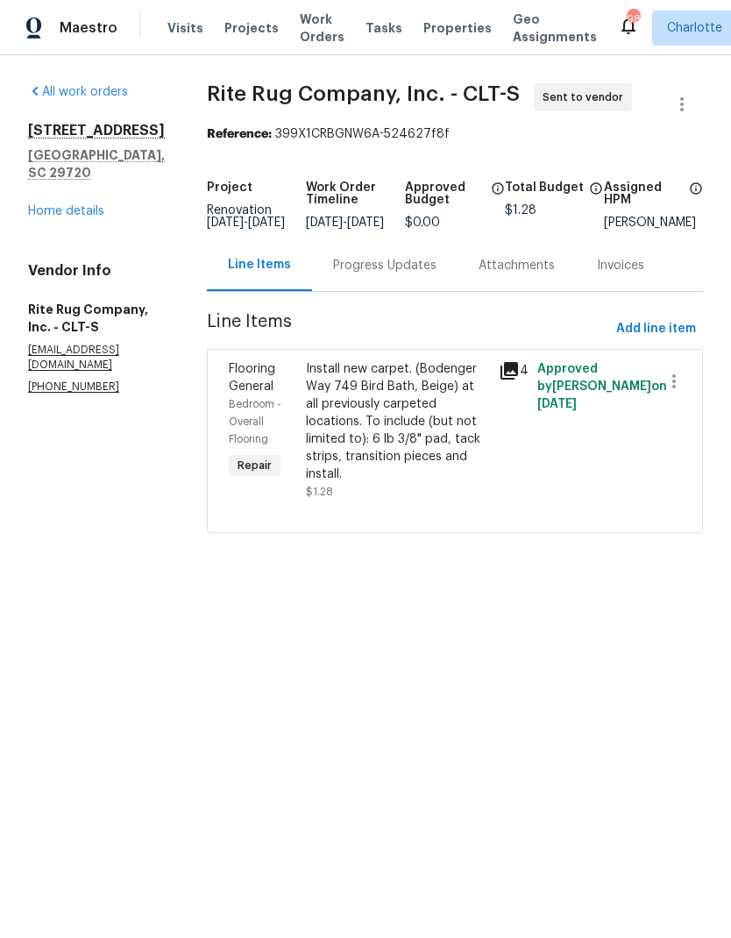
click at [403, 288] on div "Progress Updates" at bounding box center [385, 265] width 146 height 52
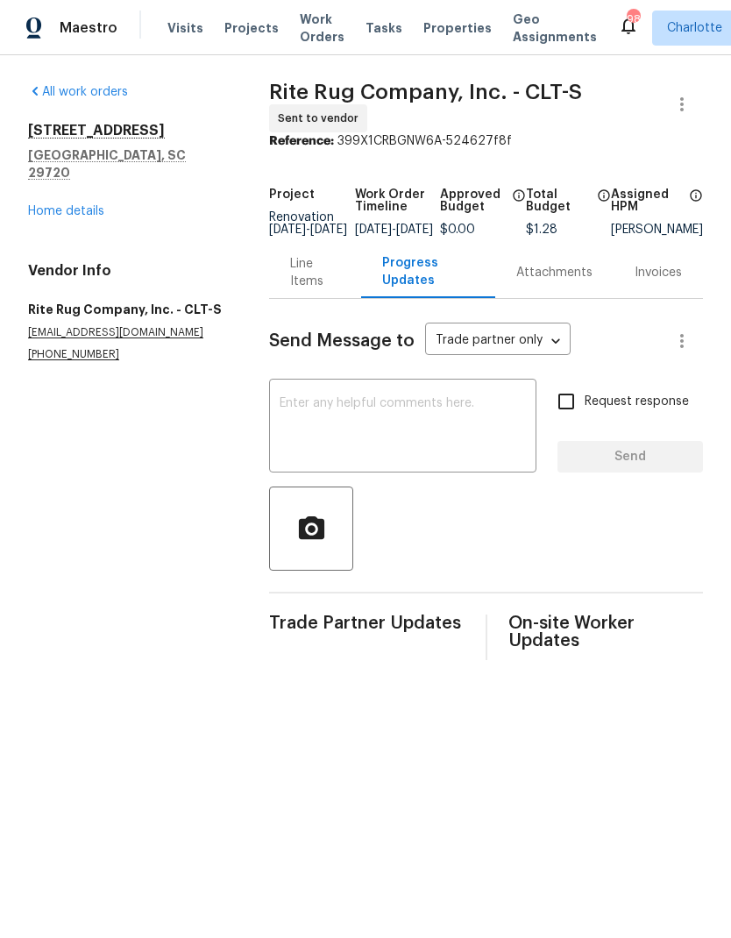
click at [414, 453] on textarea at bounding box center [403, 427] width 246 height 61
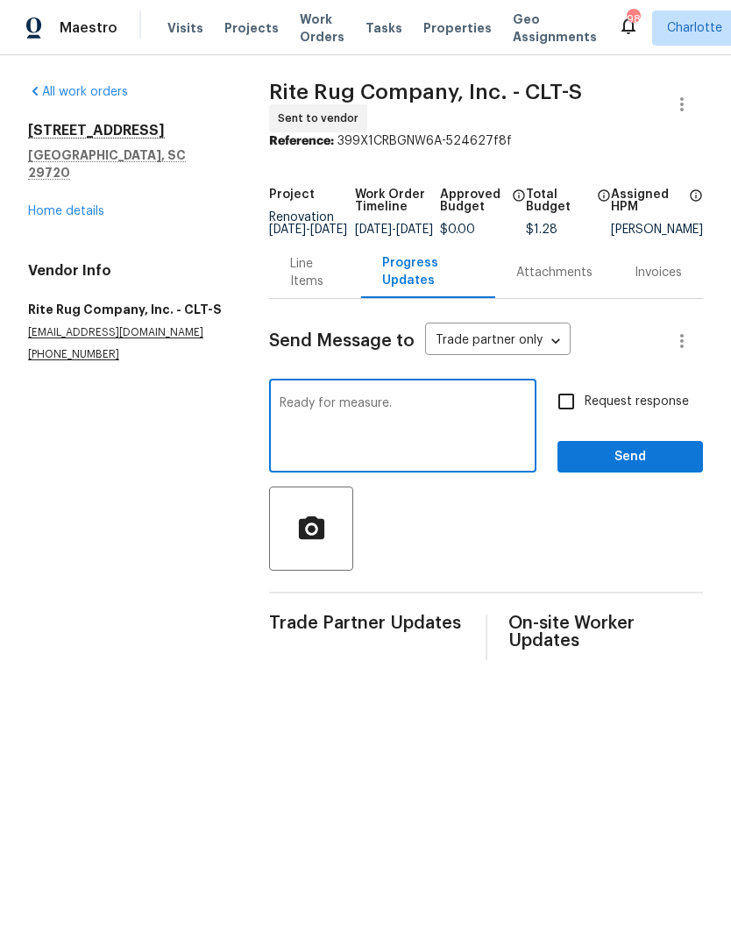
type textarea "Ready for measure."
click at [563, 420] on input "Request response" at bounding box center [566, 401] width 37 height 37
checkbox input "true"
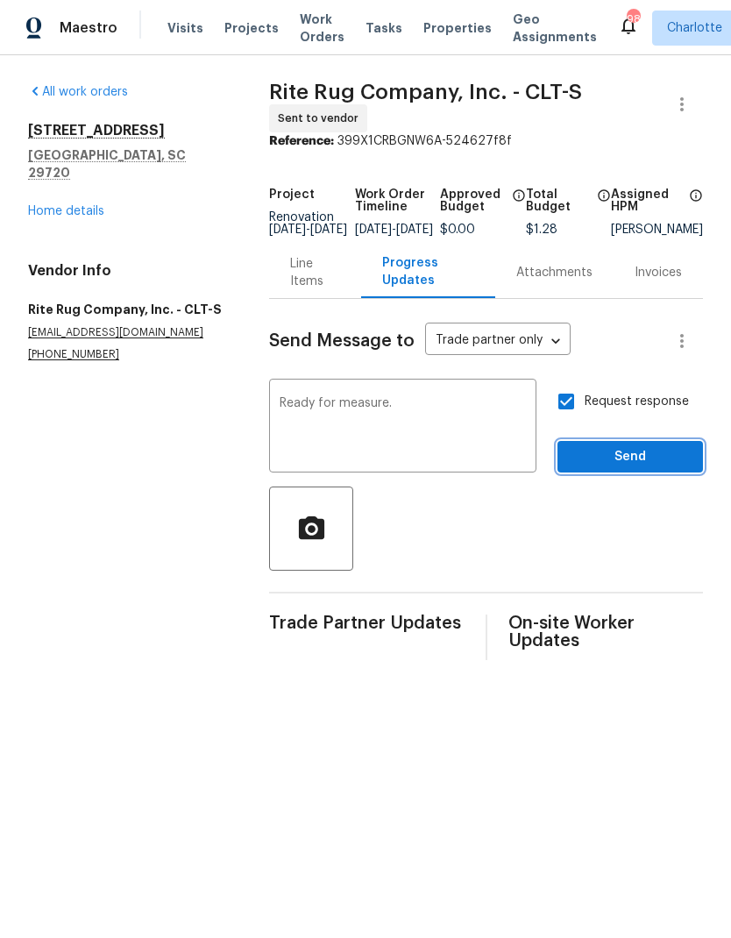
click at [672, 463] on span "Send" at bounding box center [631, 457] width 118 height 22
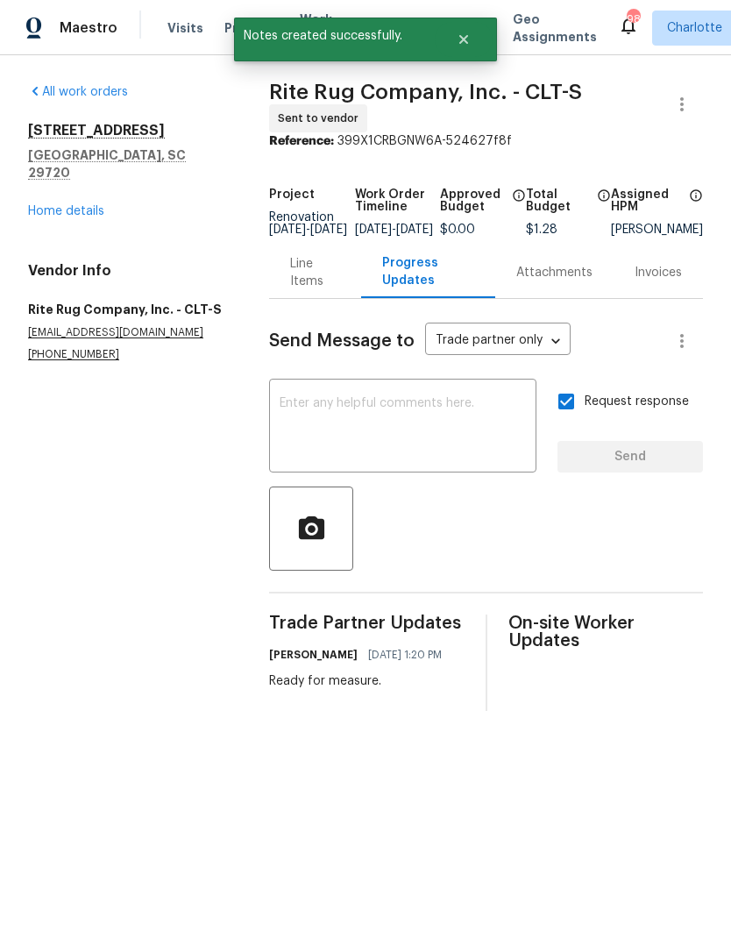
click at [58, 205] on link "Home details" at bounding box center [66, 211] width 76 height 12
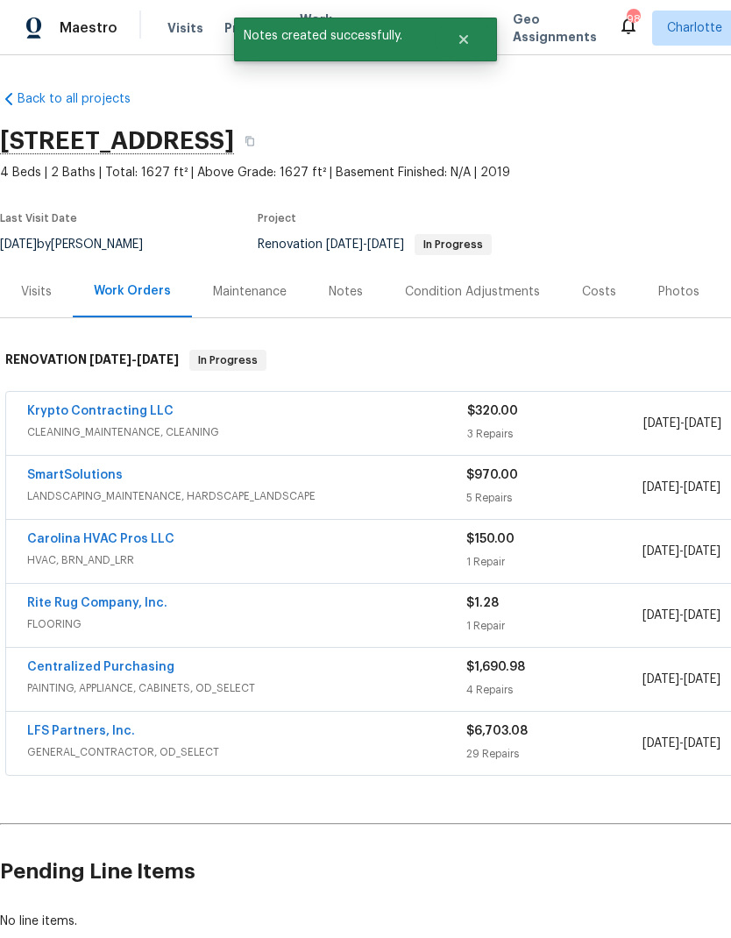
click at [88, 474] on link "SmartSolutions" at bounding box center [75, 475] width 96 height 12
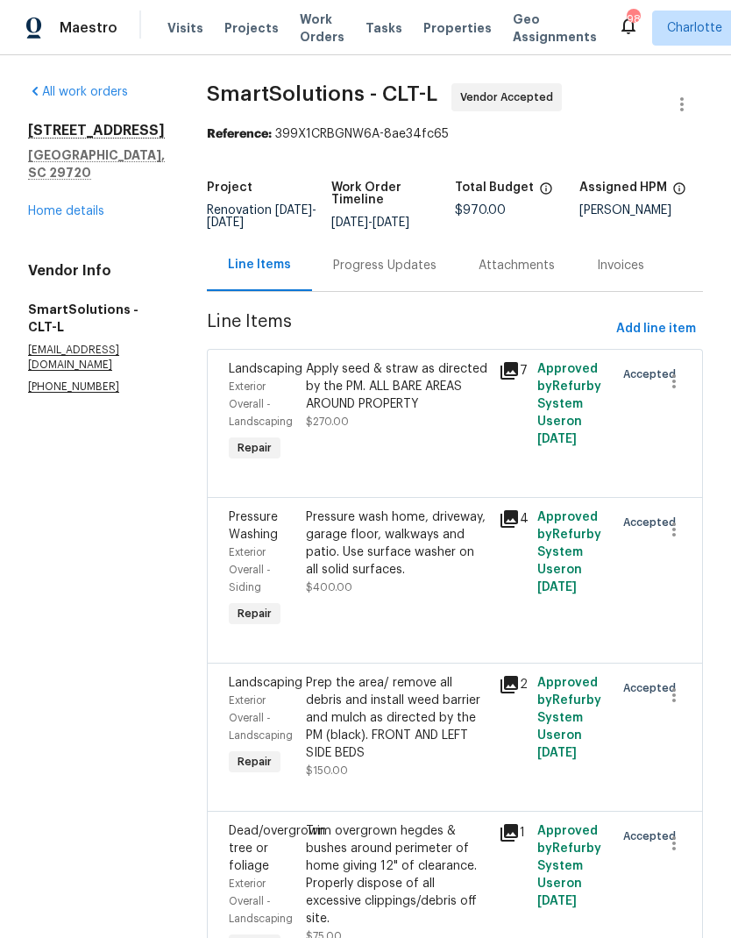
click at [390, 274] on div "Progress Updates" at bounding box center [384, 266] width 103 height 18
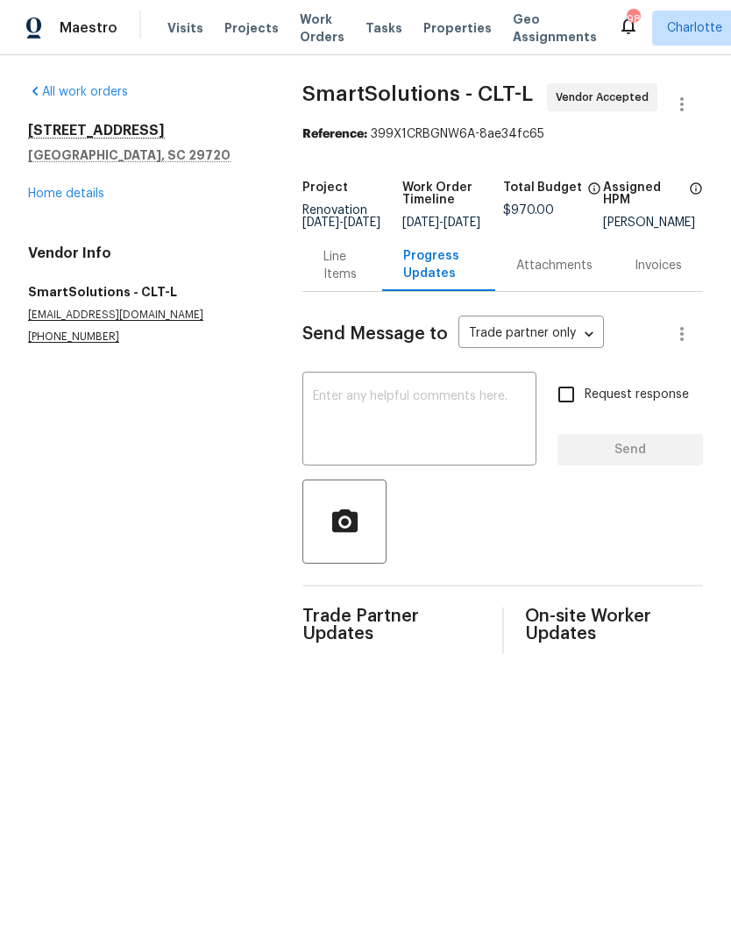
click at [385, 424] on textarea at bounding box center [419, 420] width 213 height 61
click at [400, 447] on textarea at bounding box center [419, 420] width 213 height 61
click at [353, 422] on textarea at bounding box center [419, 420] width 213 height 61
click at [346, 419] on textarea at bounding box center [419, 420] width 213 height 61
click at [359, 427] on textarea at bounding box center [419, 420] width 213 height 61
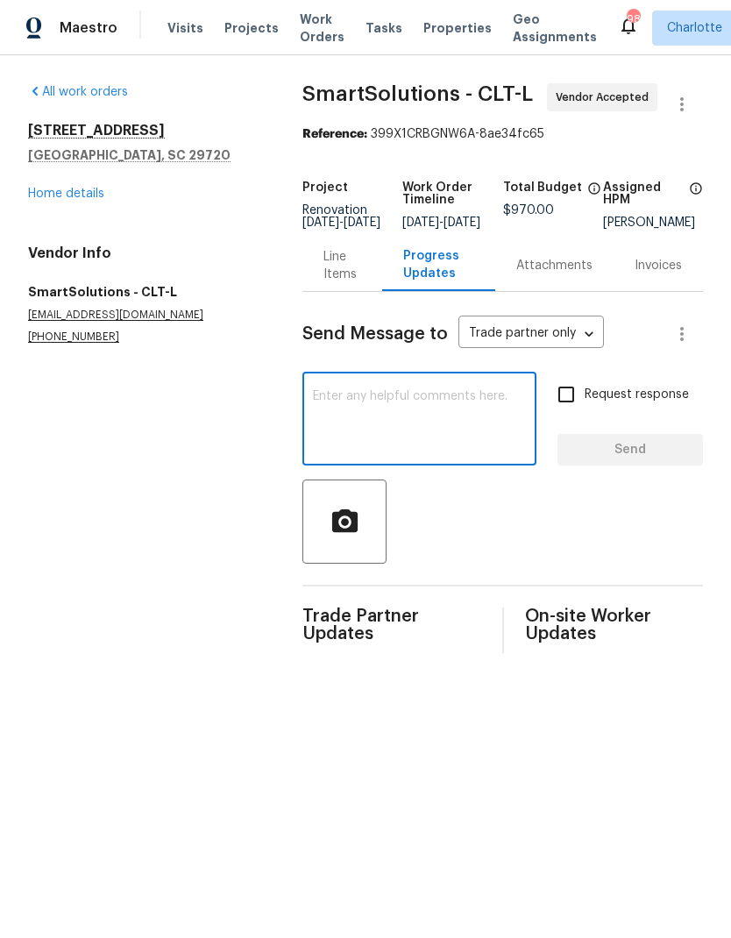
paste textarea "Hold on clean, will update when ready for schedule."
click at [367, 412] on textarea "Hold on clean, will update when ready for schedule." at bounding box center [419, 420] width 213 height 61
click at [366, 412] on textarea "Hold on clean, will update when ready for schedule." at bounding box center [419, 420] width 213 height 61
click at [501, 452] on textarea "Hold on landscape, will update when ready for schedule." at bounding box center [419, 420] width 213 height 61
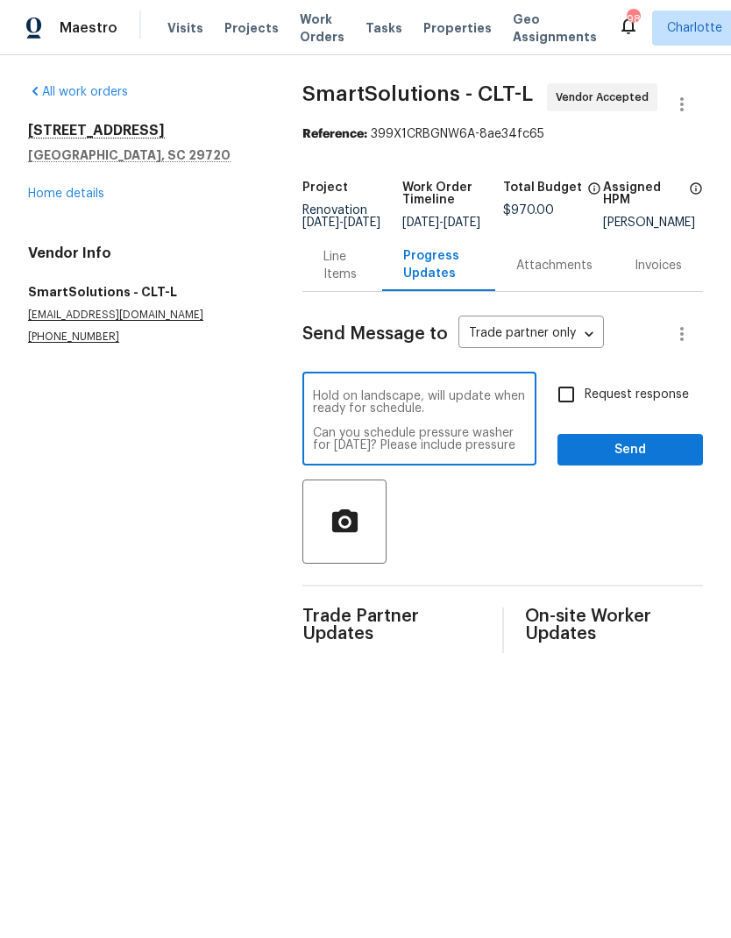
scroll to position [12, 0]
type textarea "Hold on landscape, will update when ready for schedule. Can you schedule pressu…"
click at [552, 412] on input "Request response" at bounding box center [566, 394] width 37 height 37
checkbox input "true"
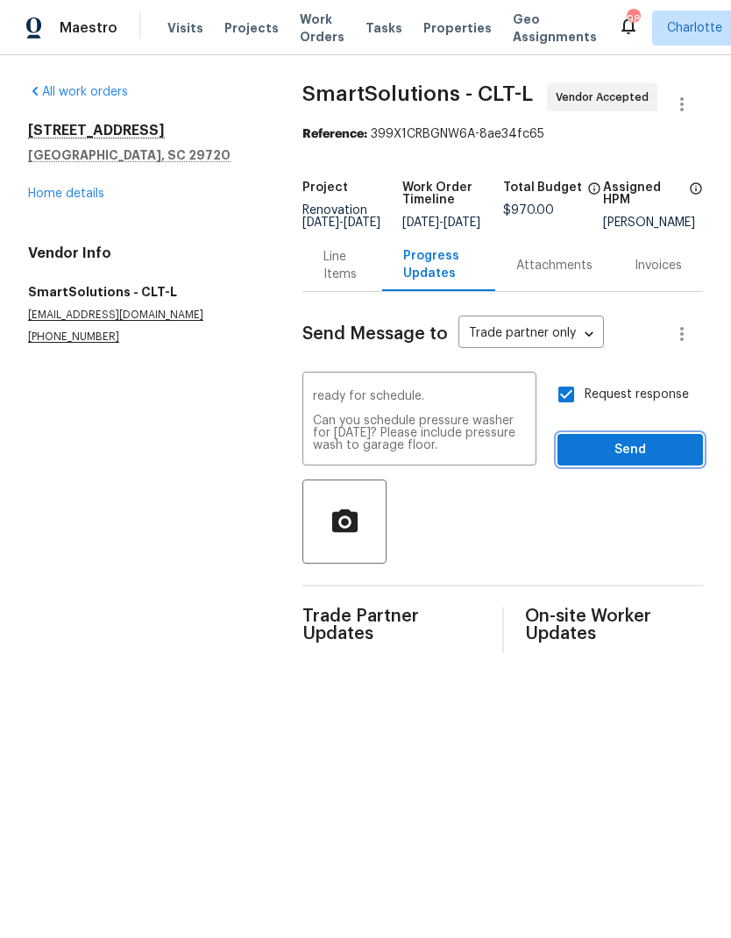
click at [642, 453] on span "Send" at bounding box center [631, 450] width 118 height 22
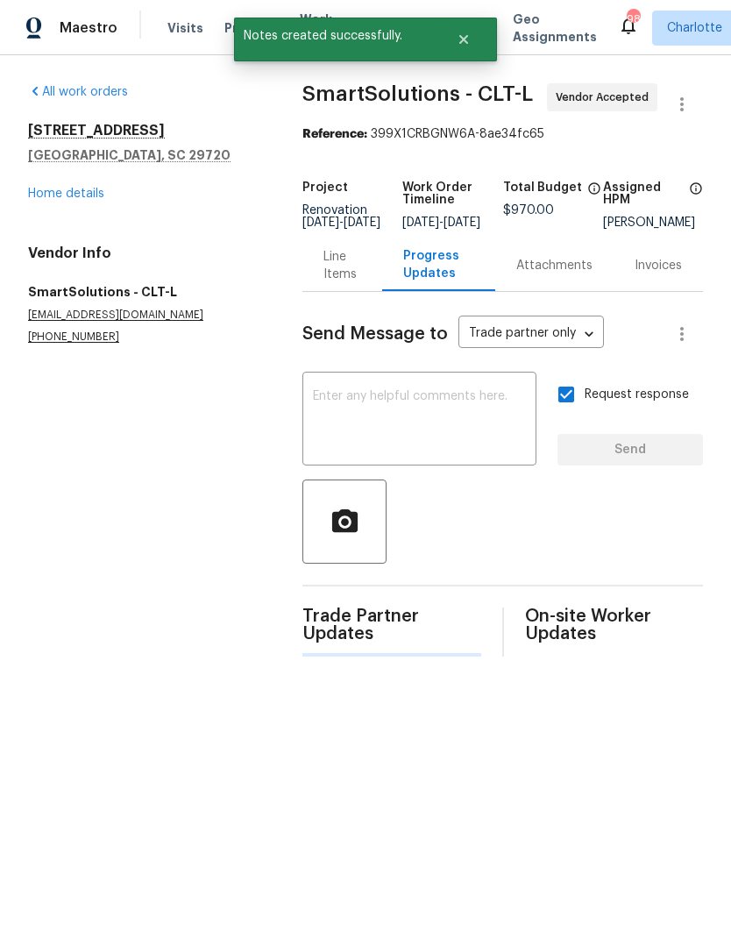
scroll to position [0, 0]
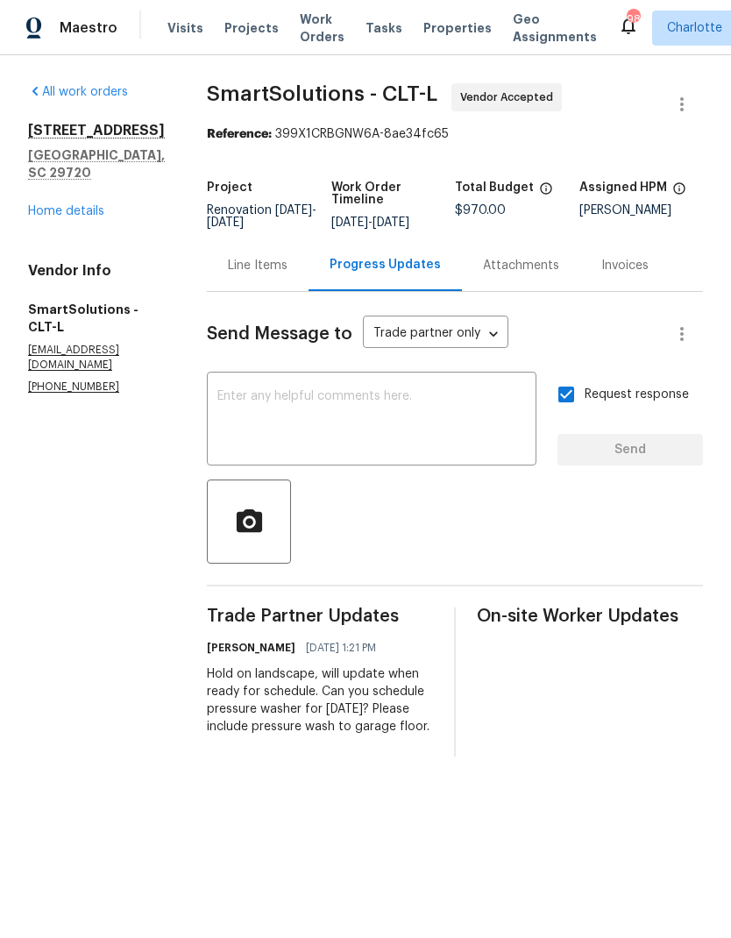
click at [79, 182] on div "4131 Doe Ridge Ln Lancaster, SC 29720 Home details" at bounding box center [96, 171] width 137 height 98
click at [61, 205] on link "Home details" at bounding box center [66, 211] width 76 height 12
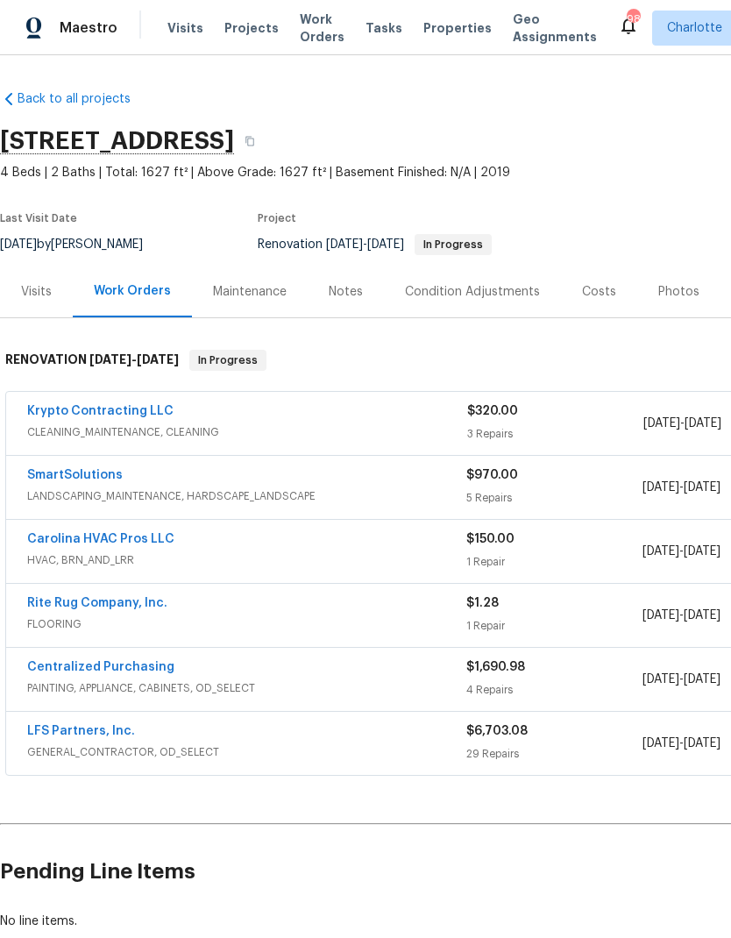
click at [141, 554] on span "HVAC, BRN_AND_LRR" at bounding box center [246, 561] width 439 height 18
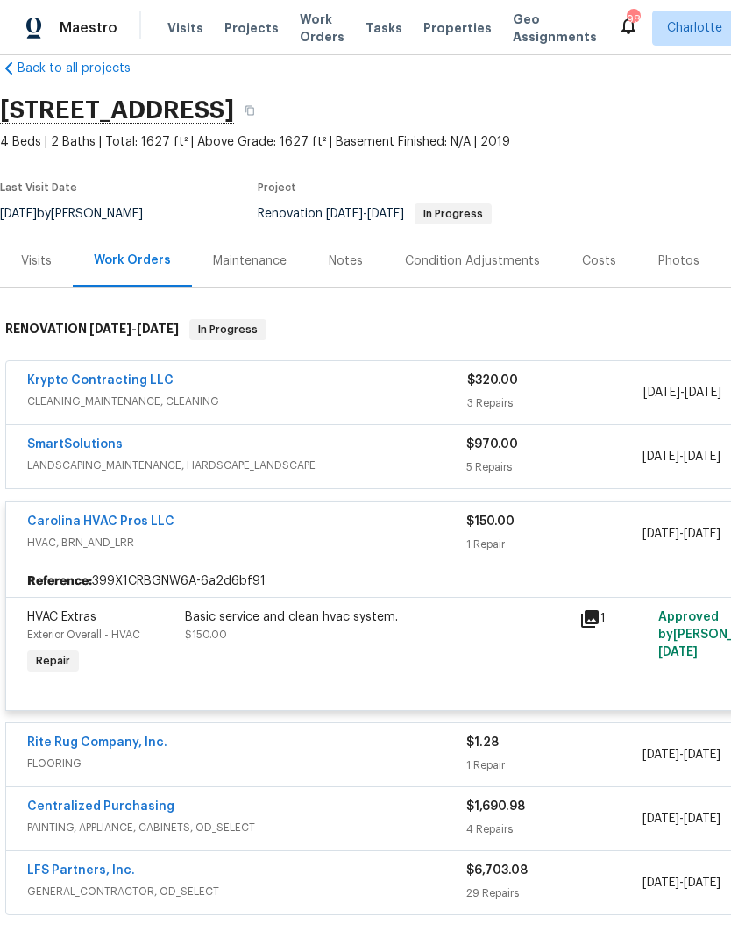
scroll to position [13, 0]
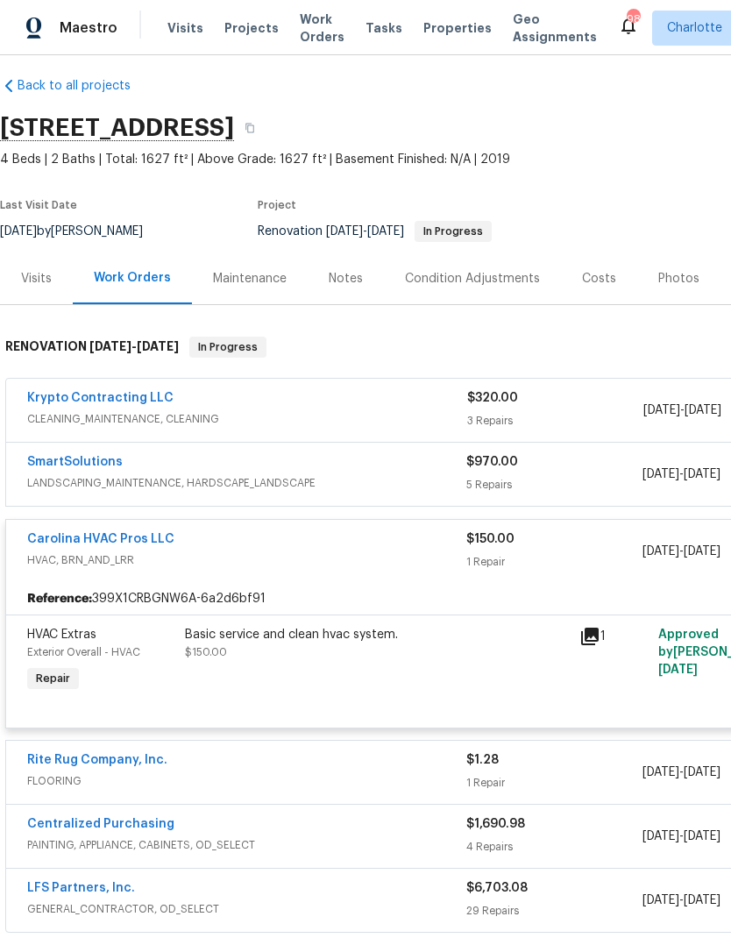
click at [136, 543] on link "Carolina HVAC Pros LLC" at bounding box center [100, 539] width 147 height 12
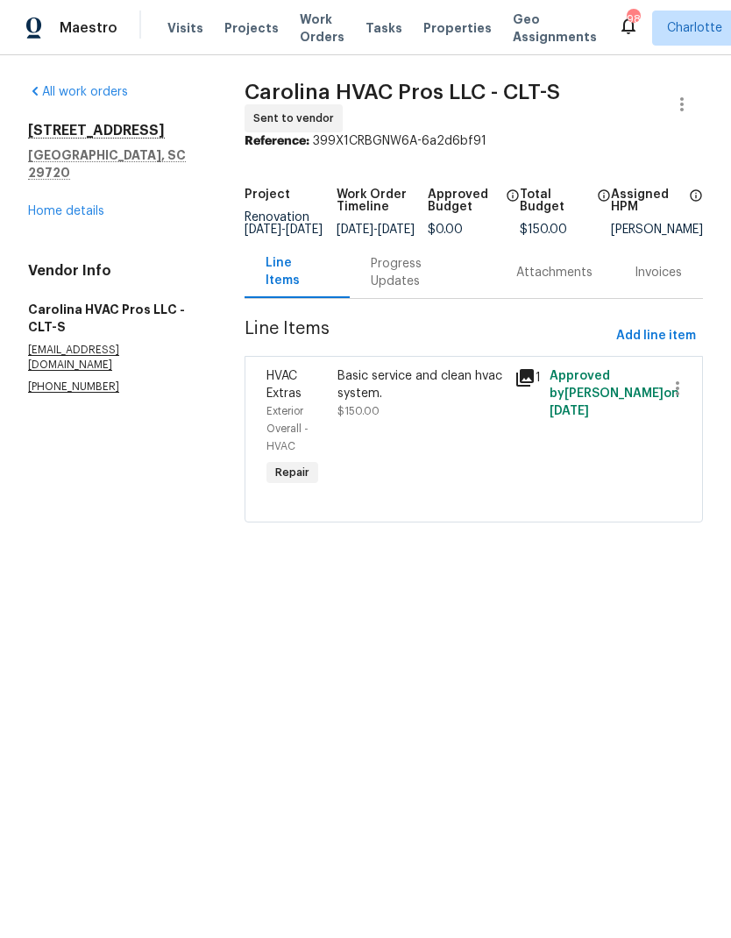
click at [407, 288] on div "Progress Updates" at bounding box center [422, 272] width 103 height 35
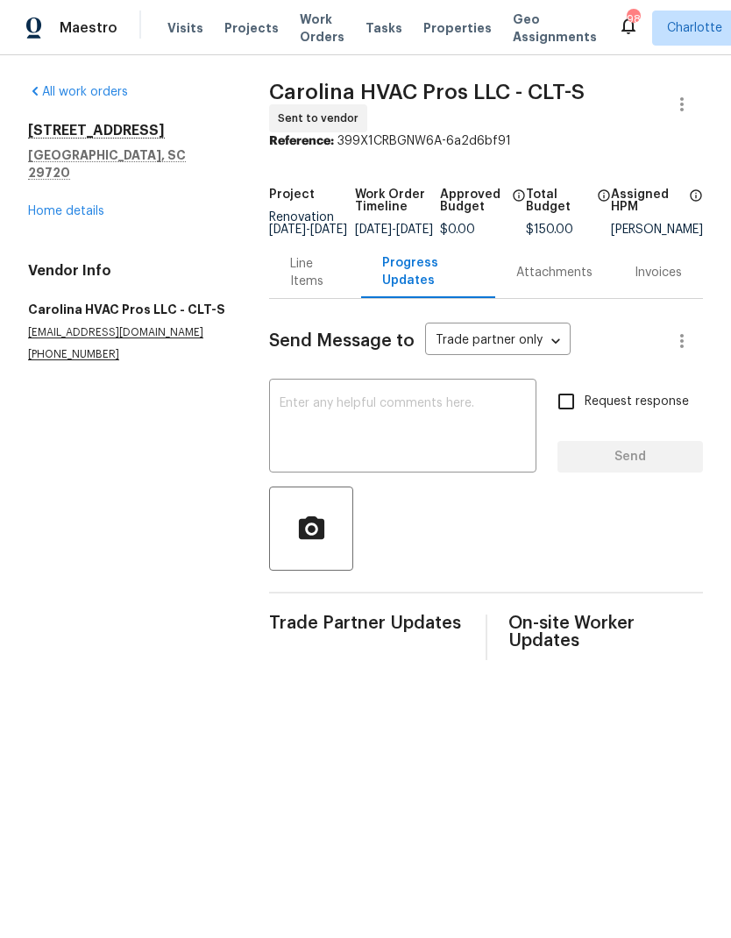
click at [403, 443] on textarea at bounding box center [403, 427] width 246 height 61
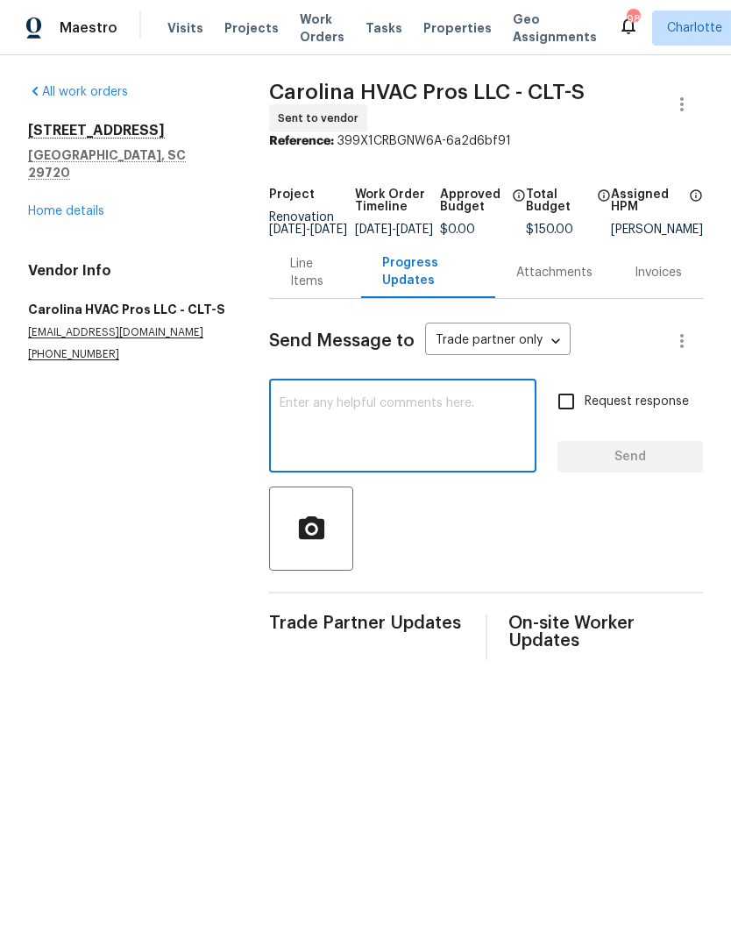
click at [403, 442] on textarea at bounding box center [403, 427] width 246 height 61
click at [317, 439] on textarea at bounding box center [403, 427] width 246 height 61
paste textarea "Hold on clean, will update when ready for schedule."
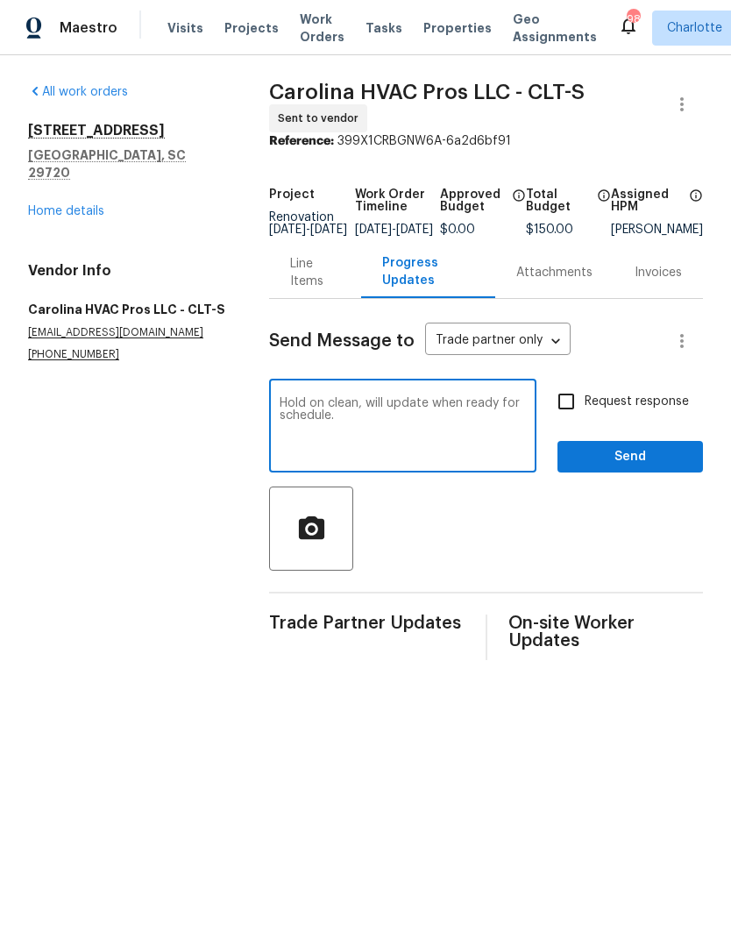
click at [333, 418] on textarea "Hold on clean, will update when ready for schedule." at bounding box center [403, 427] width 246 height 61
click at [333, 417] on textarea "Hold on clean, will update when ready for schedule." at bounding box center [403, 427] width 246 height 61
type textarea "Hold on service, will update when ready for schedule."
click at [649, 468] on span "Send" at bounding box center [631, 457] width 118 height 22
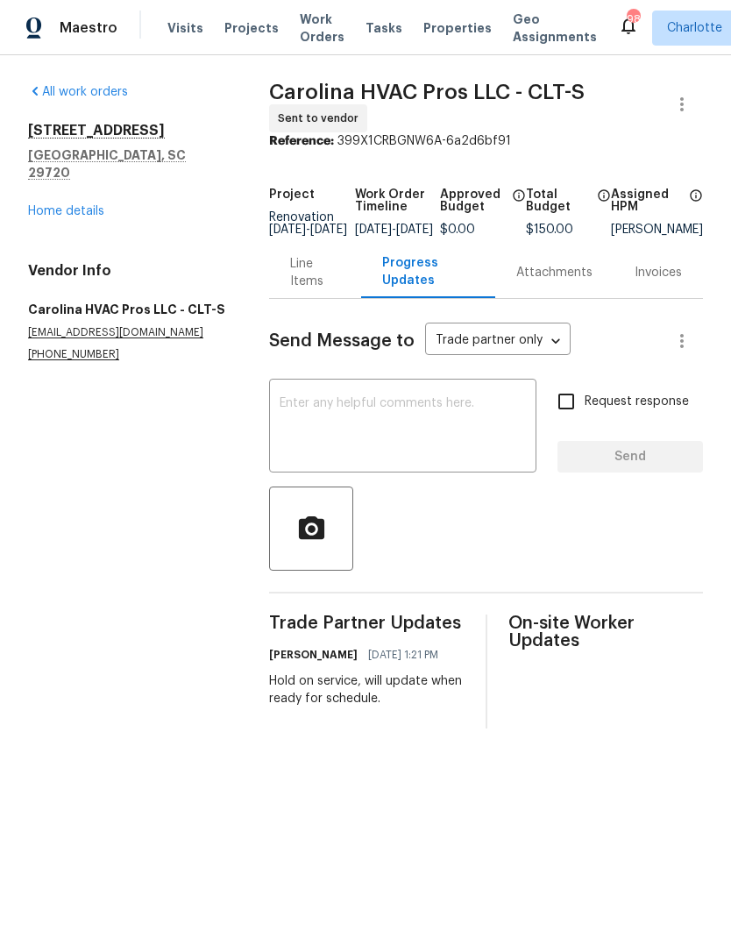
click at [80, 205] on link "Home details" at bounding box center [66, 211] width 76 height 12
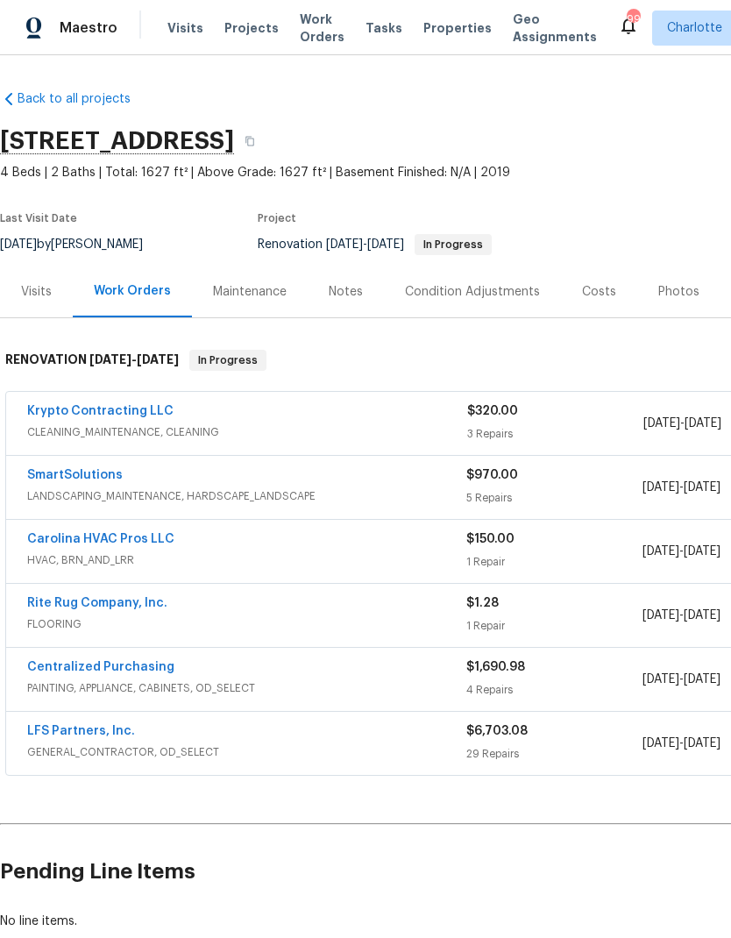
click at [110, 410] on link "Krypto Contracting LLC" at bounding box center [100, 411] width 146 height 12
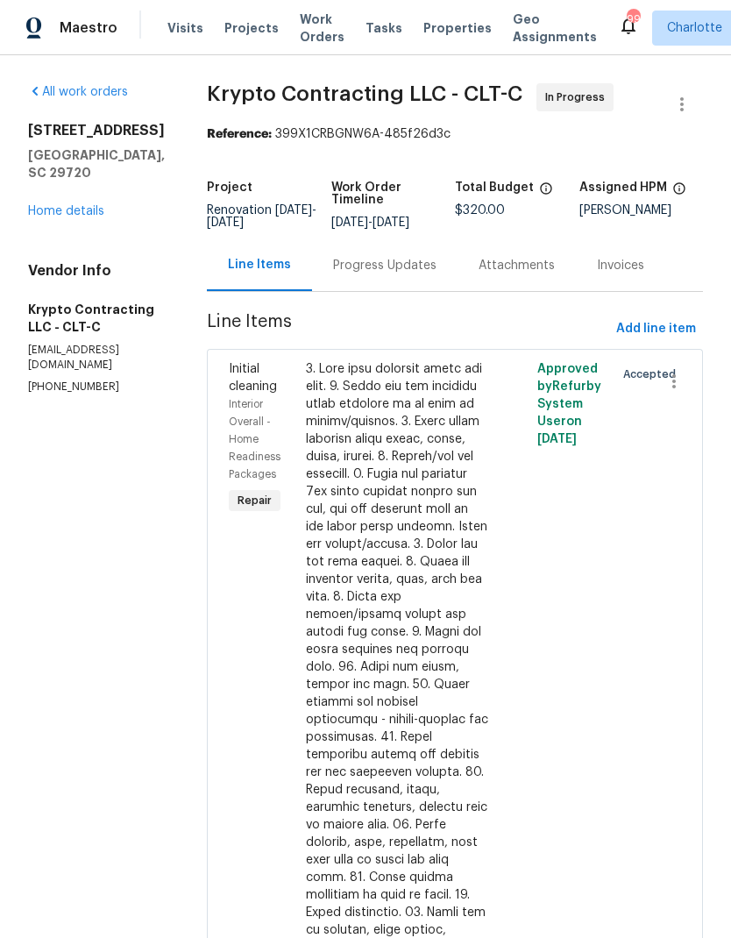
click at [402, 291] on div "Progress Updates" at bounding box center [385, 265] width 146 height 52
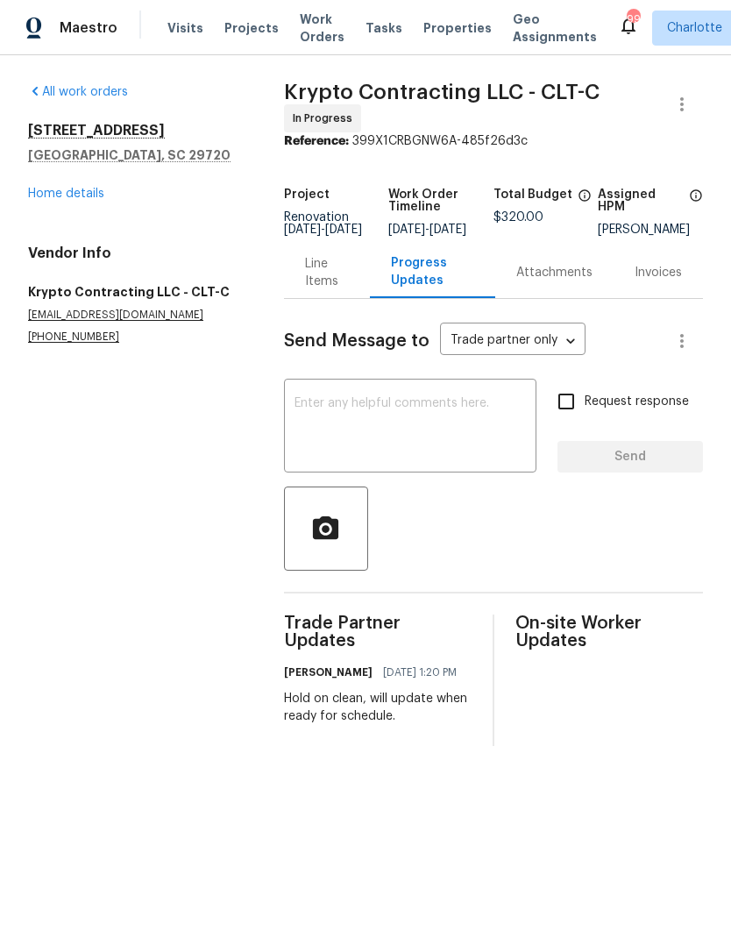
click at [63, 199] on link "Home details" at bounding box center [66, 194] width 76 height 12
